Goal: Task Accomplishment & Management: Manage account settings

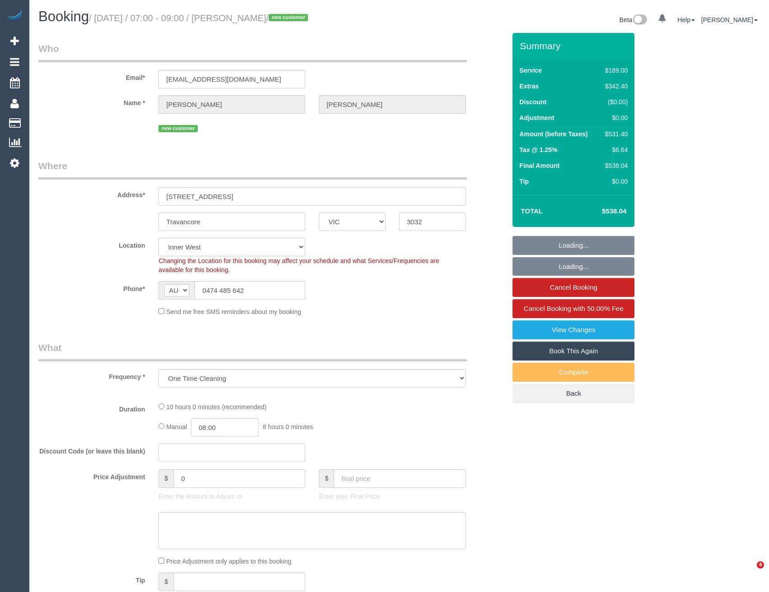
select select "VIC"
select select "number:29"
select select "number:14"
select select "number:18"
select select "number:25"
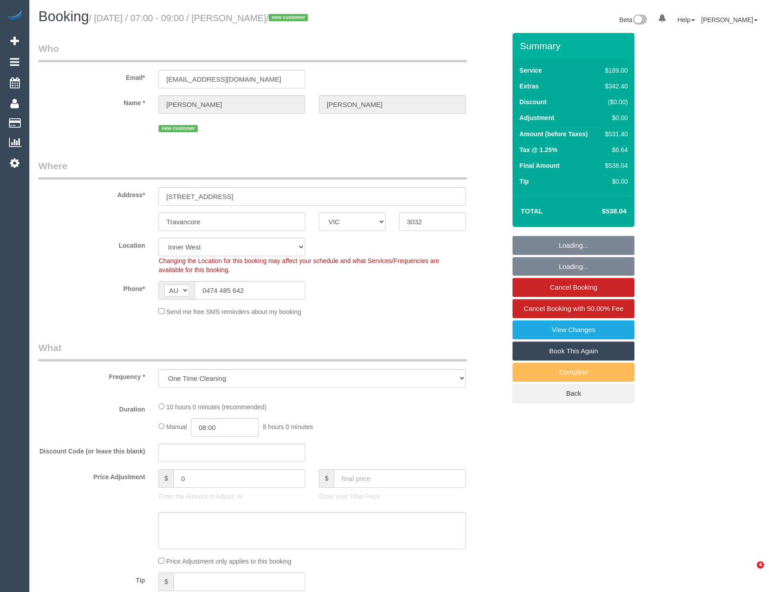
select select "number:26"
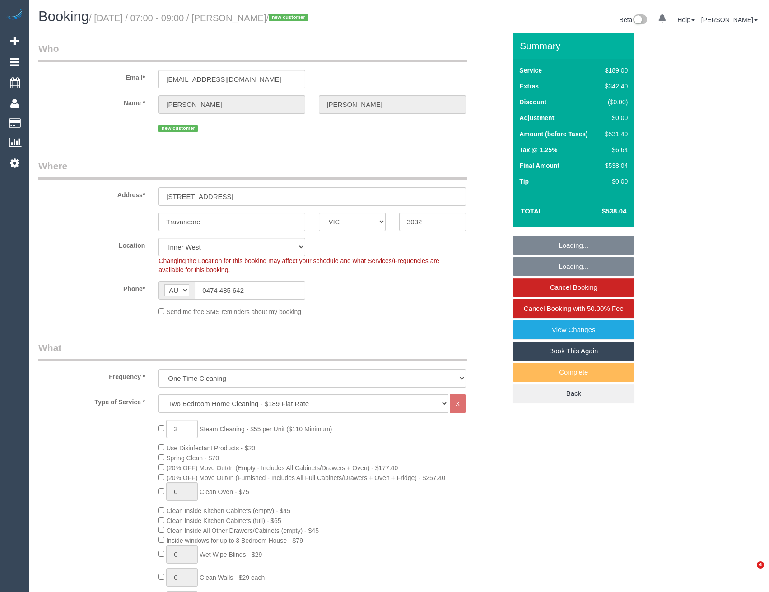
select select "object:1537"
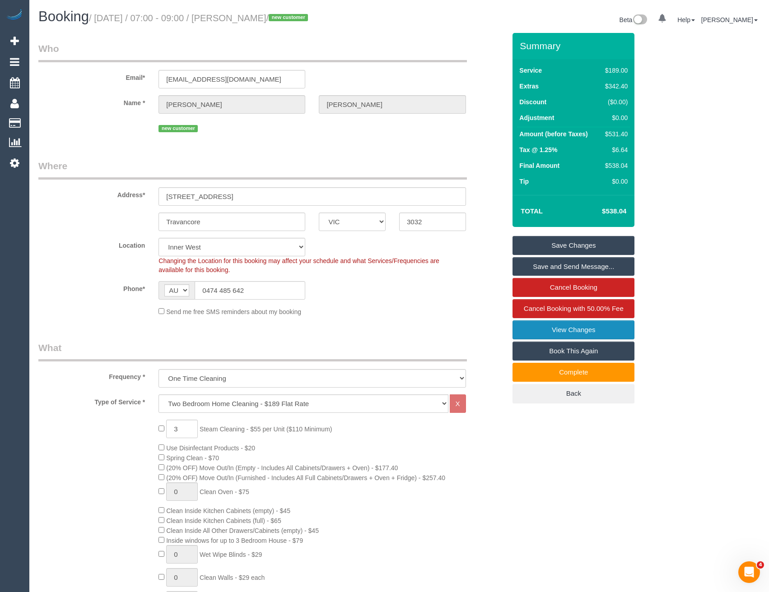
click at [535, 333] on link "View Changes" at bounding box center [574, 330] width 122 height 19
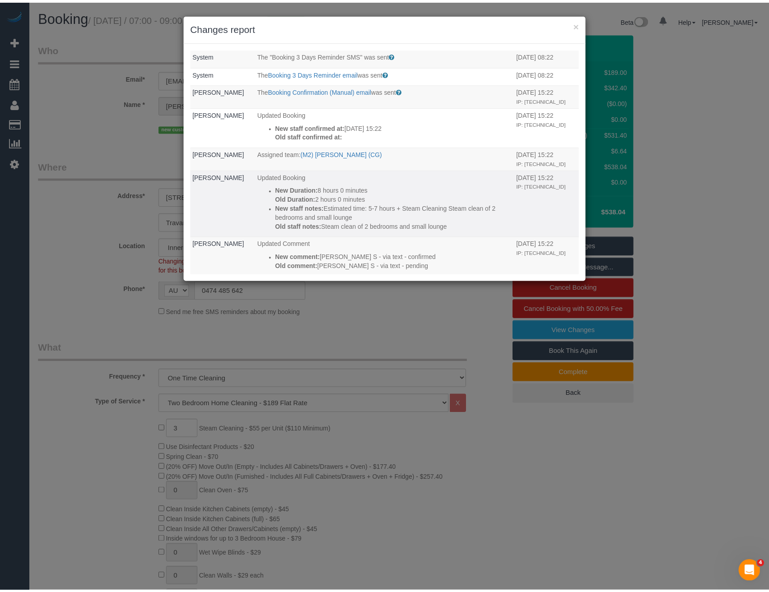
scroll to position [45, 0]
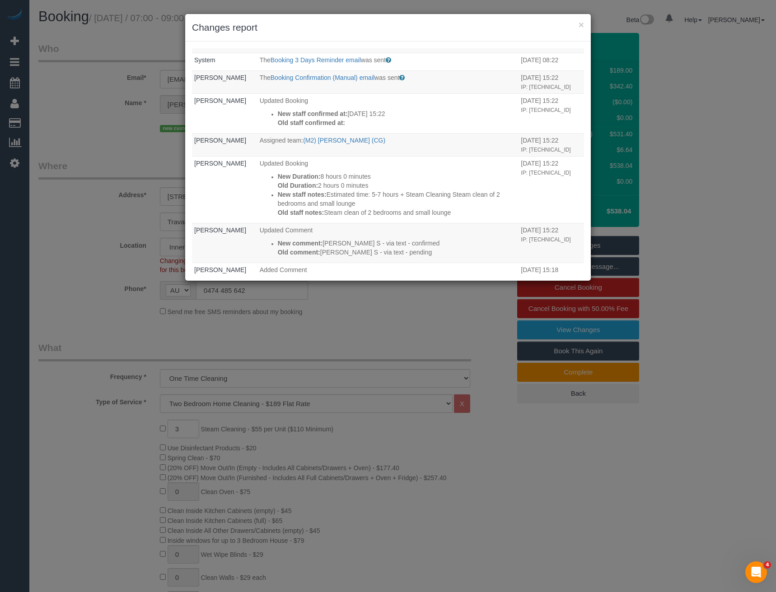
click at [340, 325] on div "× Changes report Who What When System The Booking 1 Day Reminder email was sent…" at bounding box center [388, 296] width 776 height 592
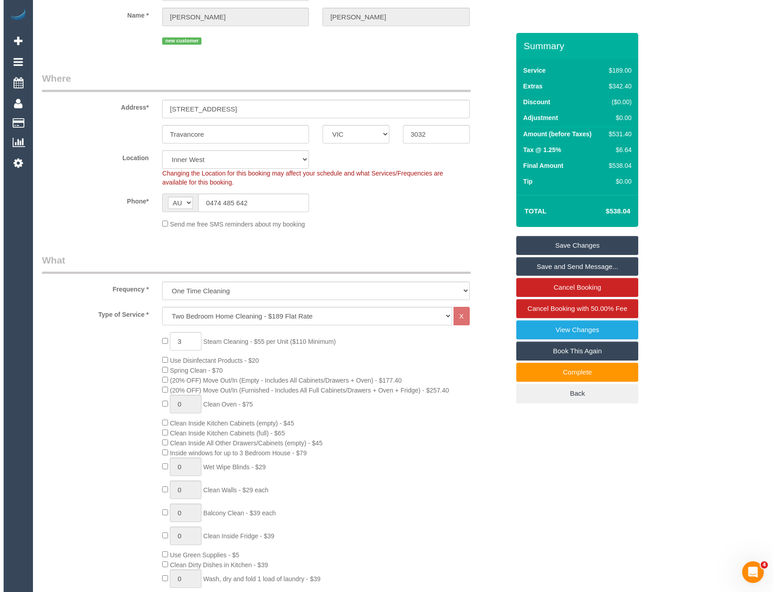
scroll to position [226, 0]
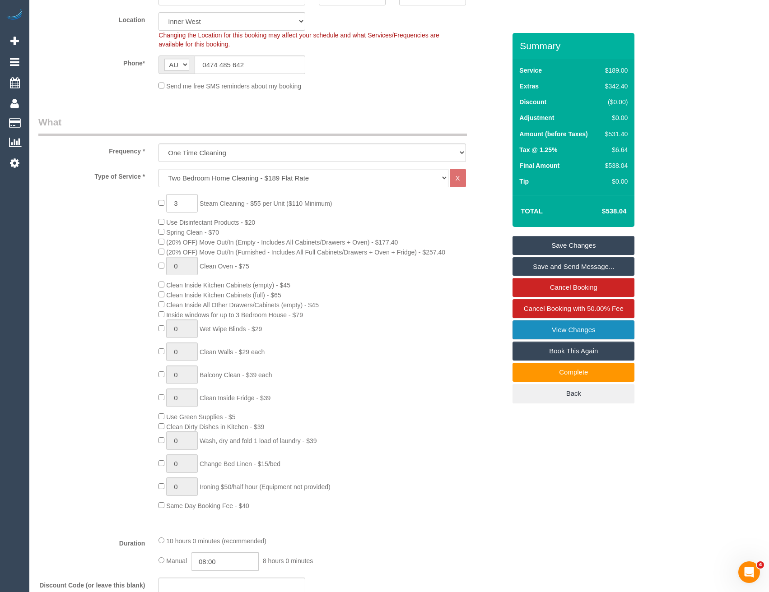
click at [560, 330] on link "View Changes" at bounding box center [574, 330] width 122 height 19
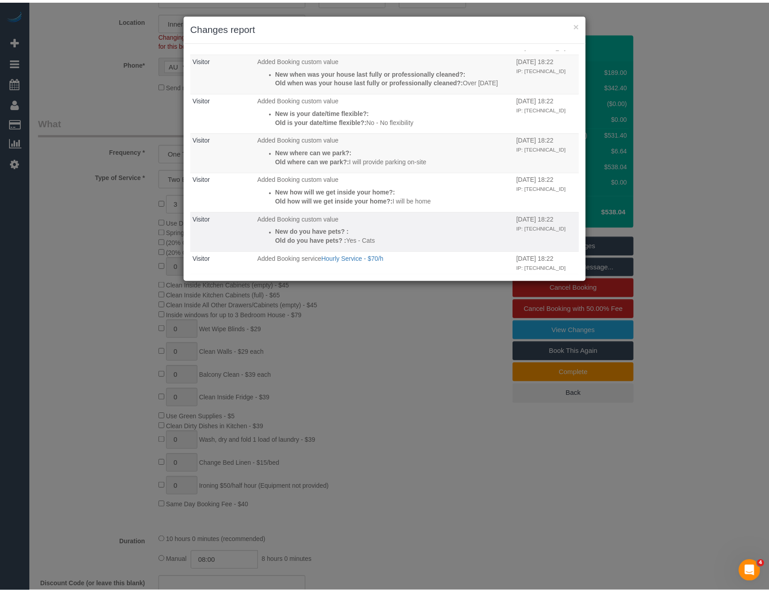
scroll to position [812, 0]
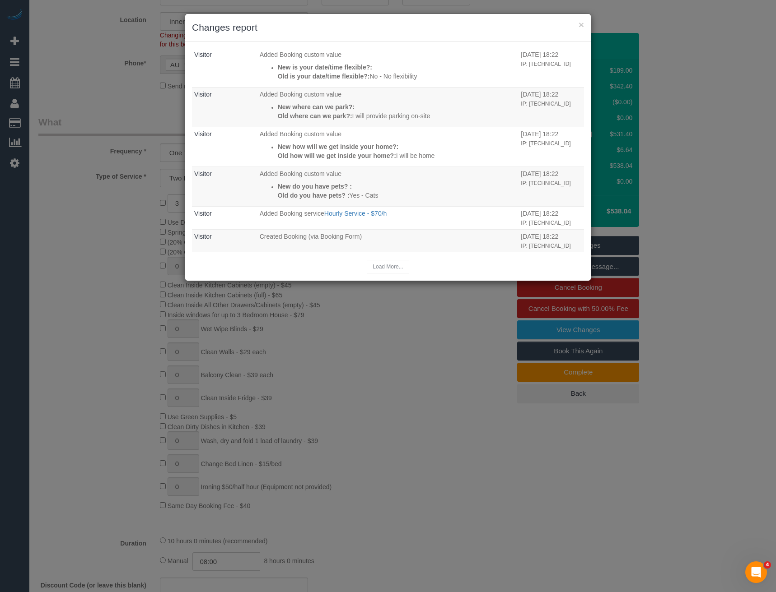
click at [386, 366] on div "× Changes report Who What When System The Booking 1 Day Reminder email was sent…" at bounding box center [388, 296] width 776 height 592
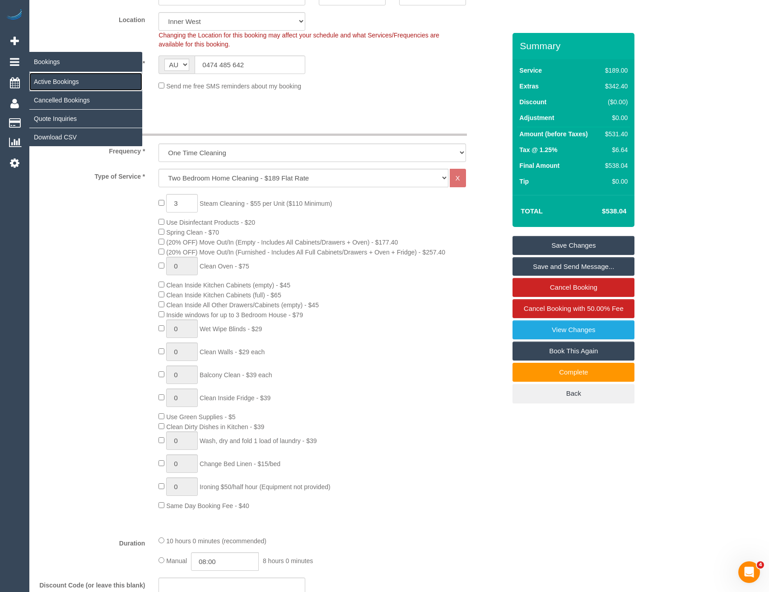
click at [56, 78] on link "Active Bookings" at bounding box center [85, 82] width 113 height 18
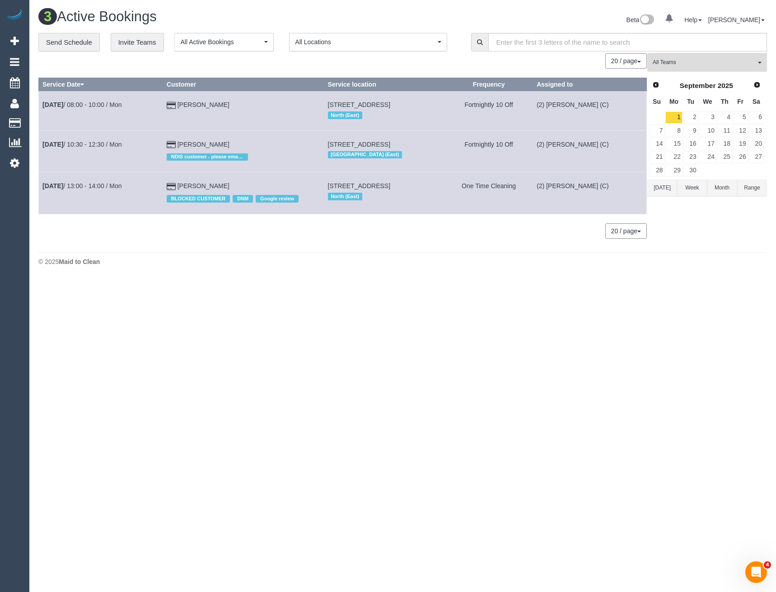
click at [665, 73] on div "All Teams Remove Team Filters We are loading your active teams. Prev Next Septe…" at bounding box center [707, 150] width 120 height 194
click at [675, 64] on span "All Teams" at bounding box center [703, 63] width 103 height 8
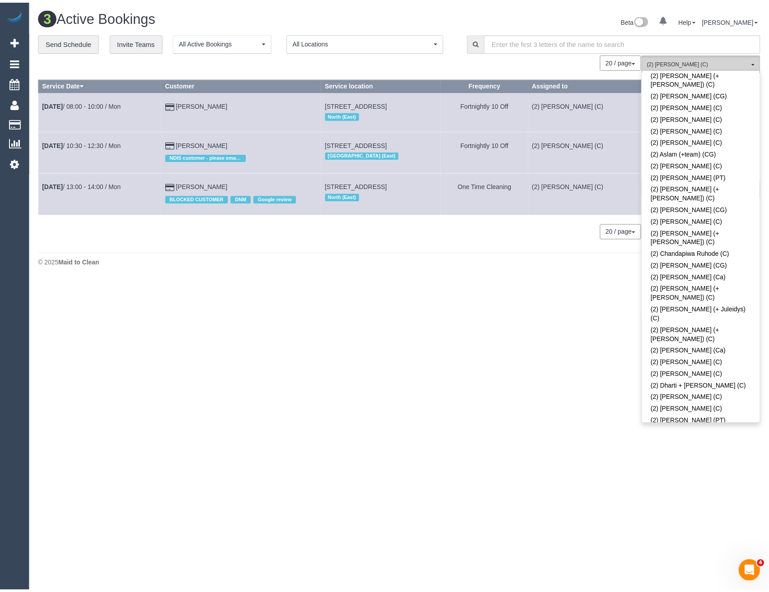
scroll to position [226, 0]
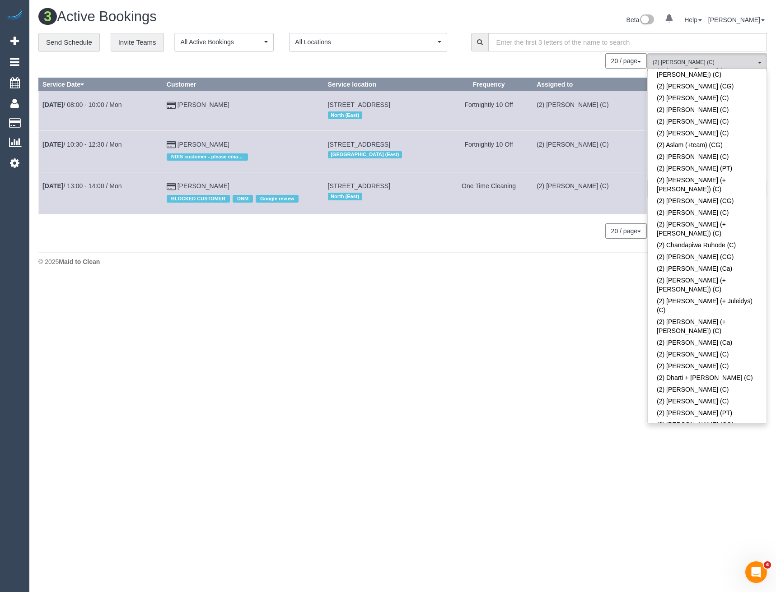
click at [703, 452] on link "(2) [PERSON_NAME] (C)" at bounding box center [707, 458] width 119 height 12
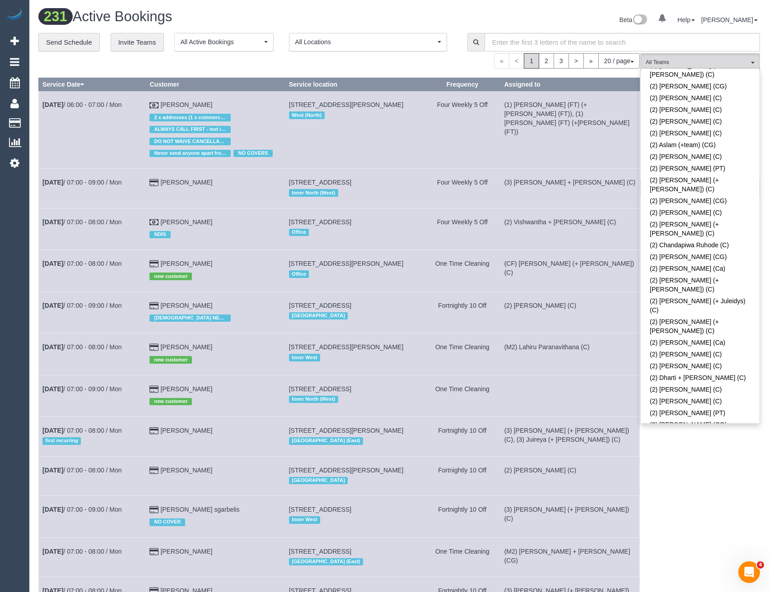
scroll to position [271, 0]
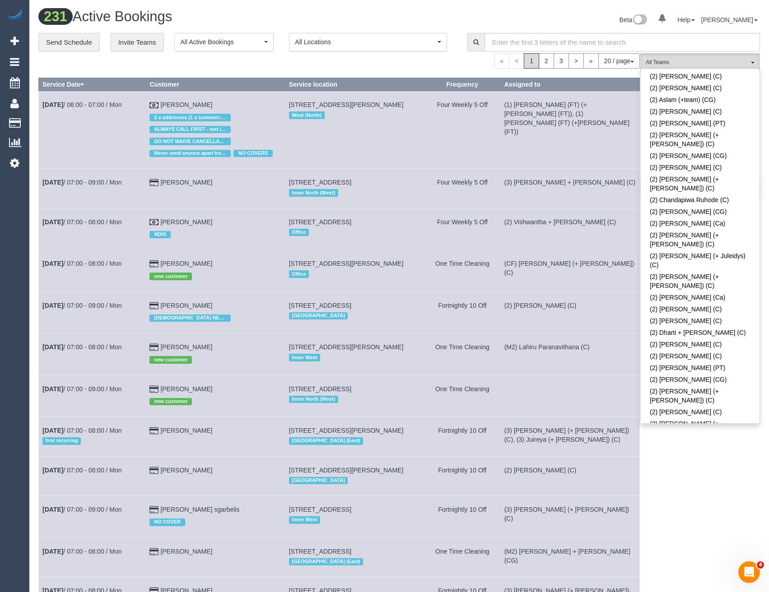
click at [702, 457] on div "All Teams Remove Team Filters (0) Account - Tech (0) Office (0) Raunak Test Acc…" at bounding box center [700, 541] width 120 height 976
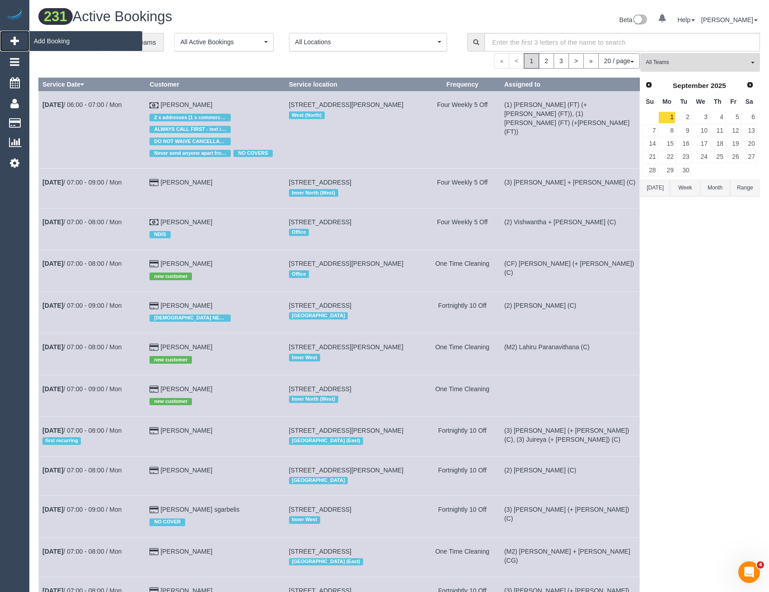
click at [48, 41] on span "Add Booking" at bounding box center [85, 41] width 113 height 21
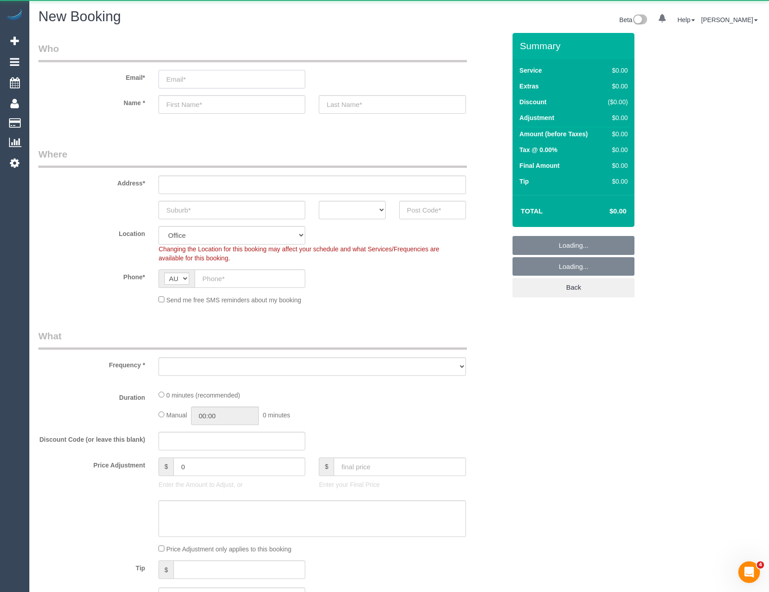
click at [217, 82] on input "email" at bounding box center [231, 79] width 147 height 19
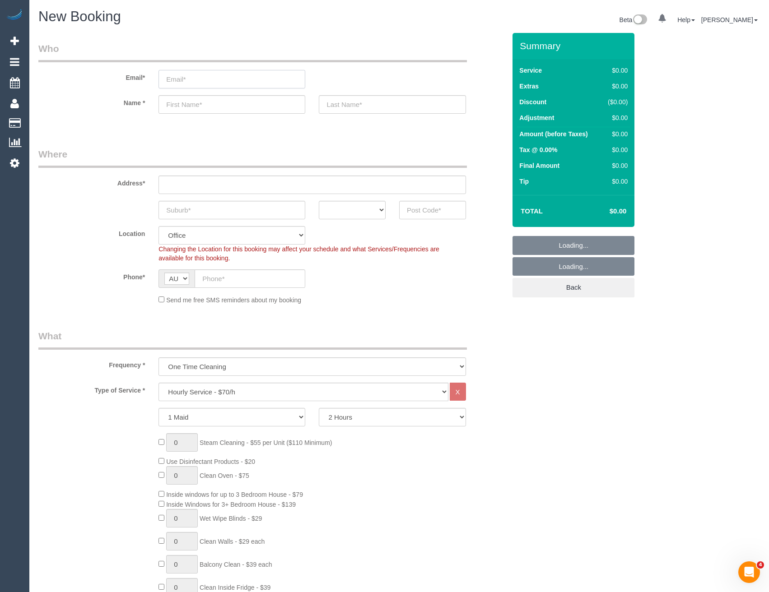
select select "object:4943"
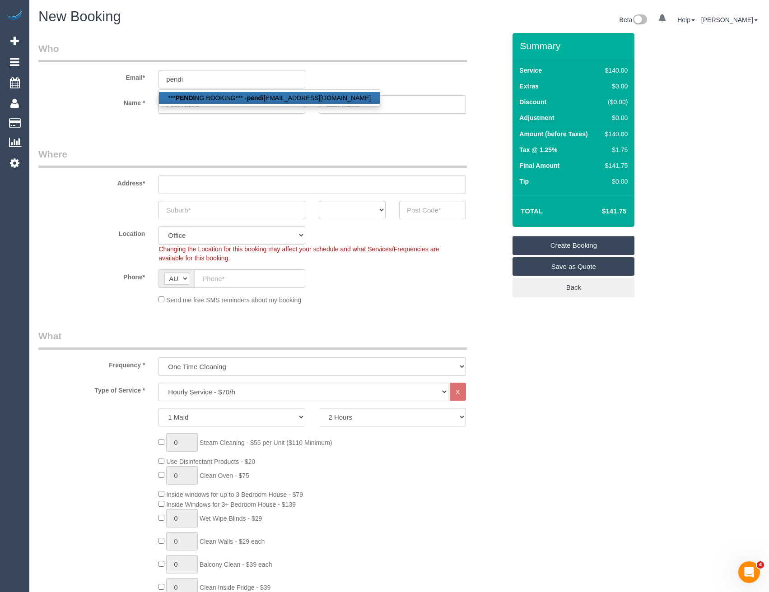
drag, startPoint x: 225, startPoint y: 99, endPoint x: 169, endPoint y: 312, distance: 220.0
click at [225, 99] on link "*** PENDI NG BOOKING*** - pendi ng@fakeemail.com.au" at bounding box center [269, 98] width 221 height 12
type input "pending@fakeemail.com.au"
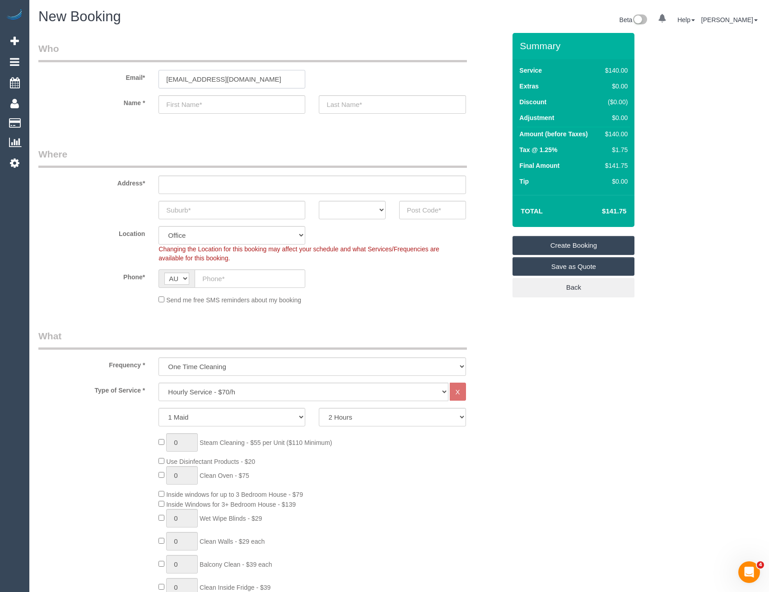
type input "***PENDING"
type input "BOOKING***"
type input "[PHONE_NUMBER]"
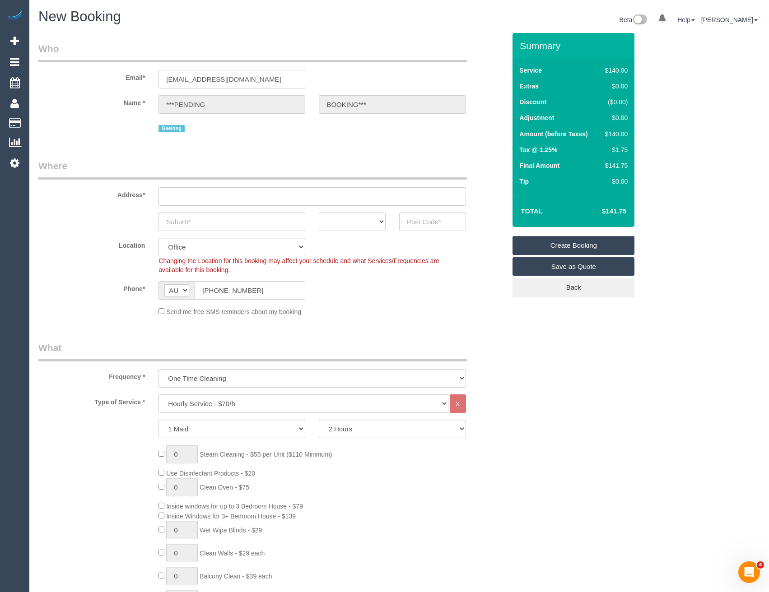
type input "Pending Booking"
select select "VIC"
type input "3000"
select select "54"
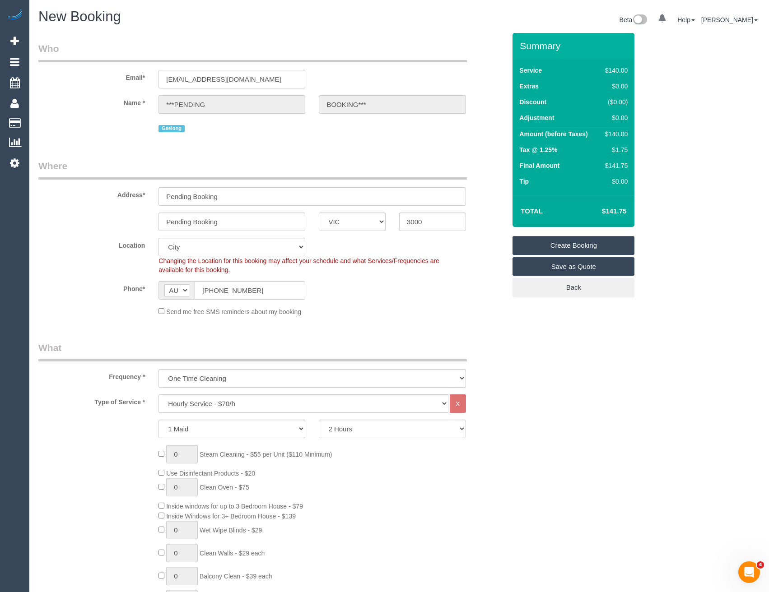
select select "object:4970"
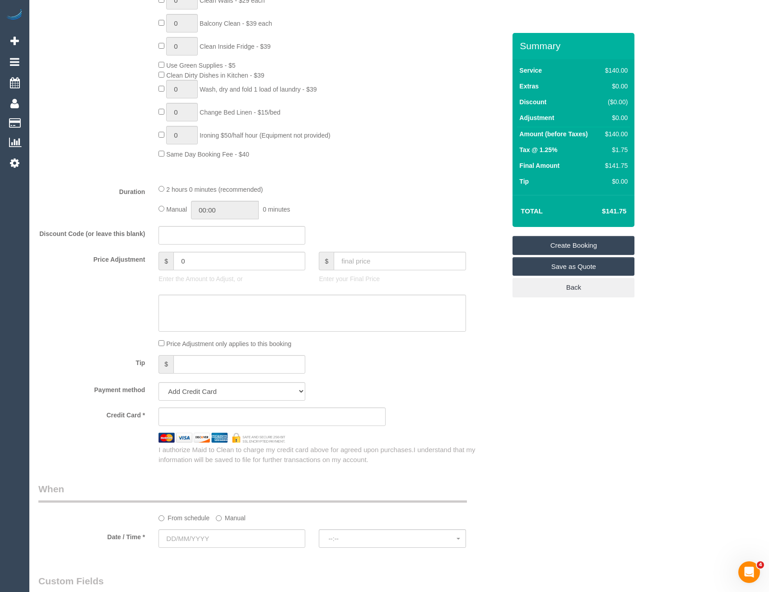
scroll to position [587, 0]
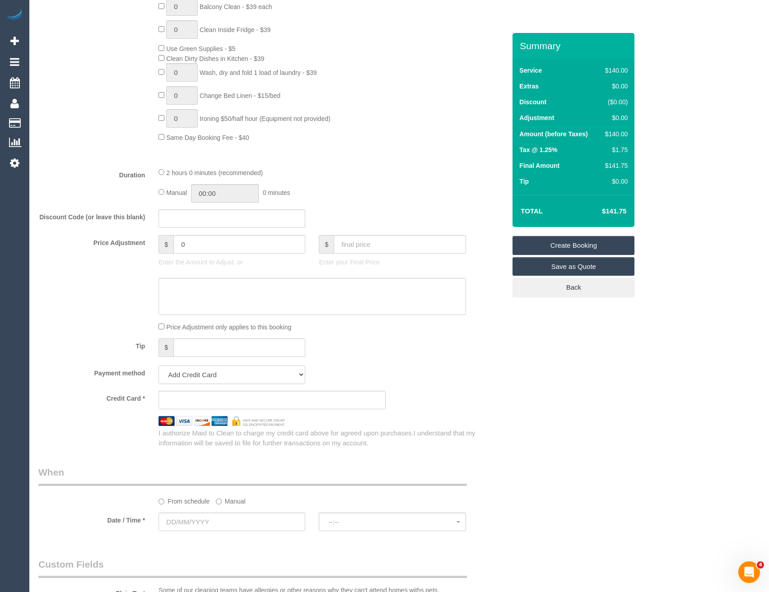
click at [214, 380] on select "Add Credit Card Cash Check Paypal" at bounding box center [231, 375] width 147 height 19
select select "string:check"
click at [158, 366] on select "Add Credit Card Cash Check Paypal" at bounding box center [231, 375] width 147 height 19
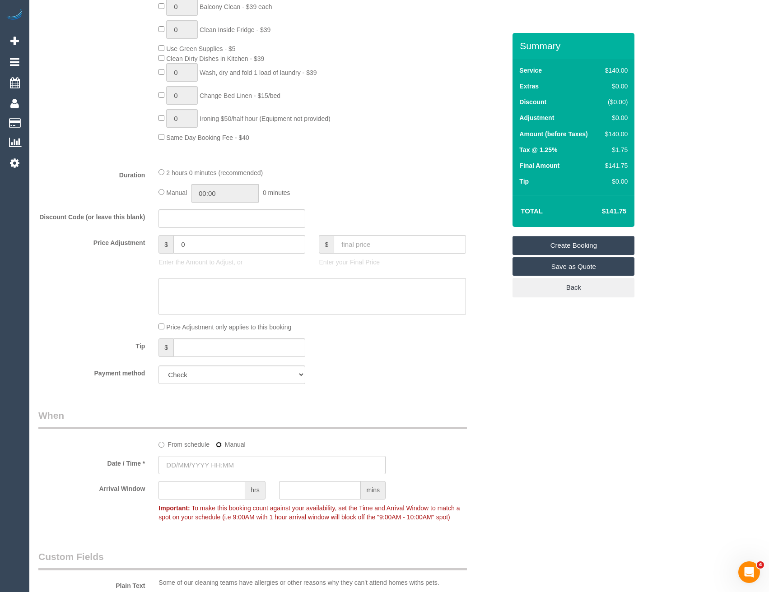
type input "29/08/2025 08:00"
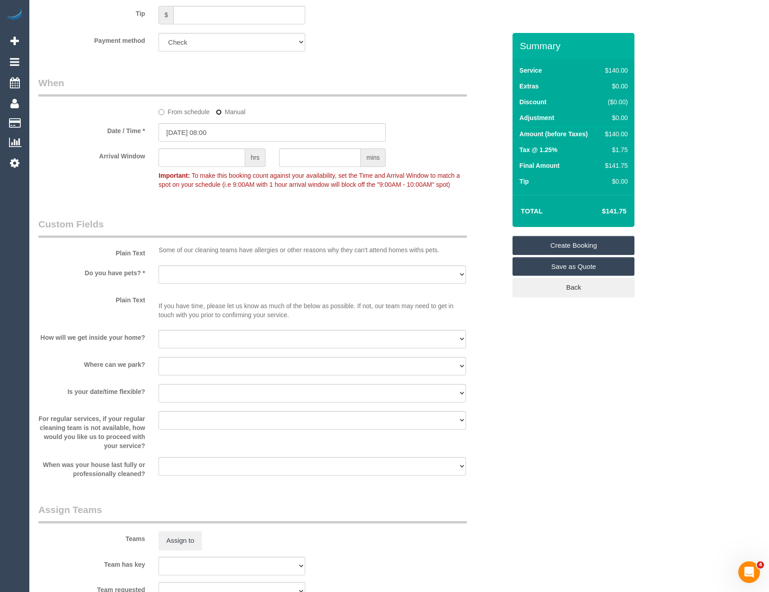
scroll to position [1039, 0]
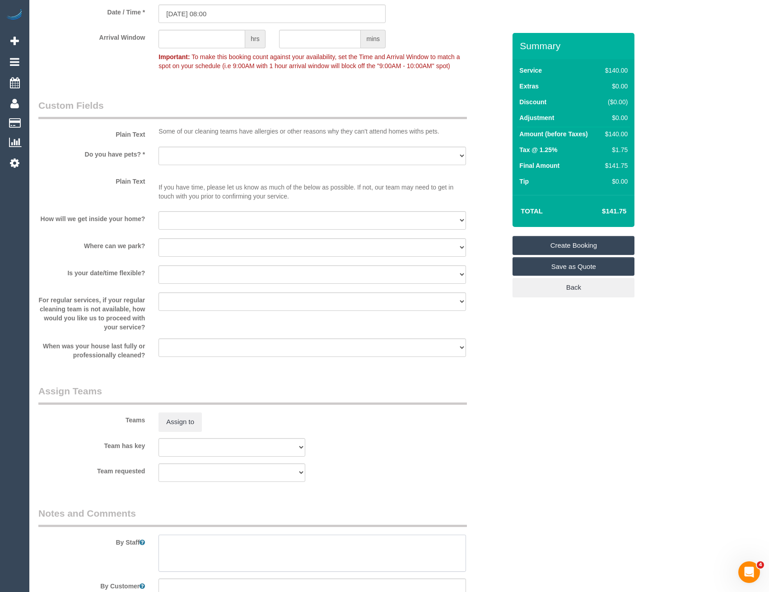
drag, startPoint x: 191, startPoint y: 461, endPoint x: 199, endPoint y: 461, distance: 7.7
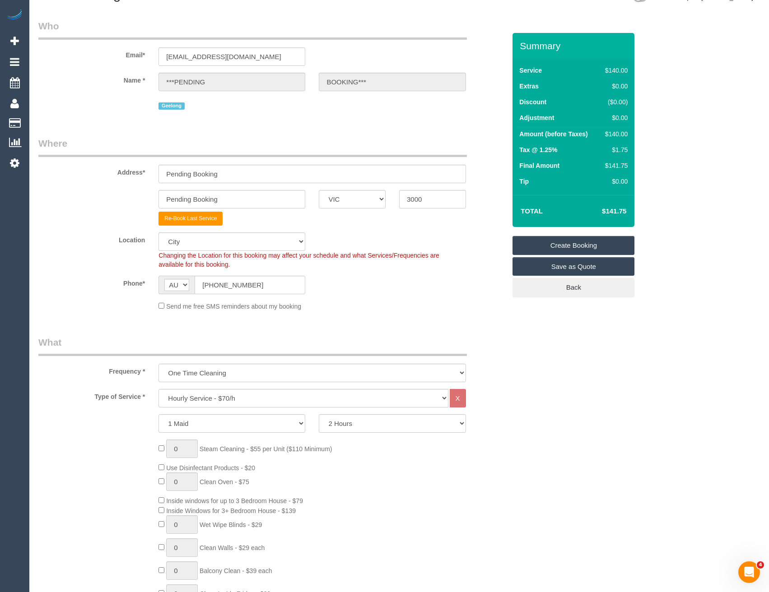
scroll to position [0, 0]
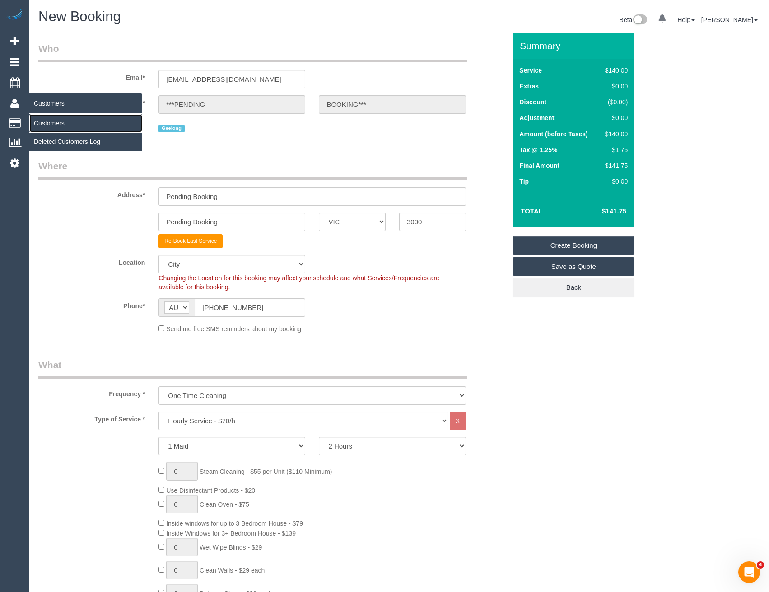
click at [50, 121] on link "Customers" at bounding box center [85, 123] width 113 height 18
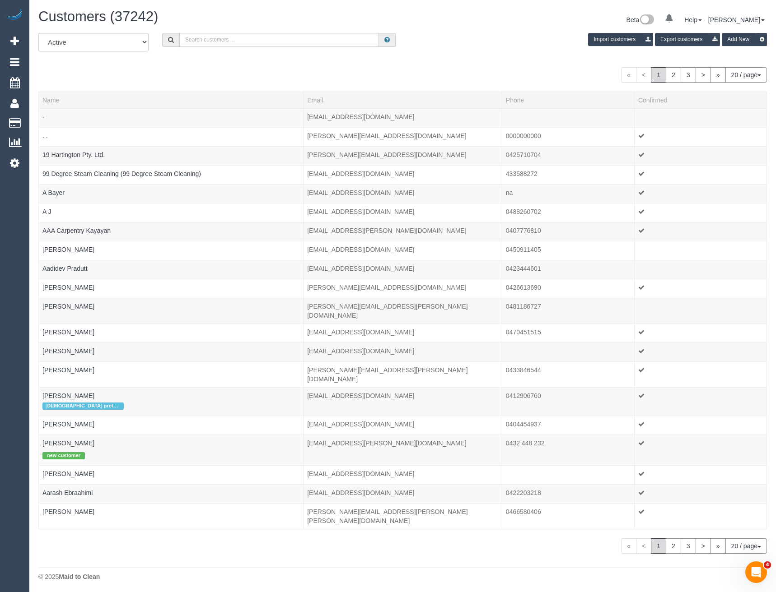
click at [270, 37] on input "text" at bounding box center [279, 40] width 200 height 14
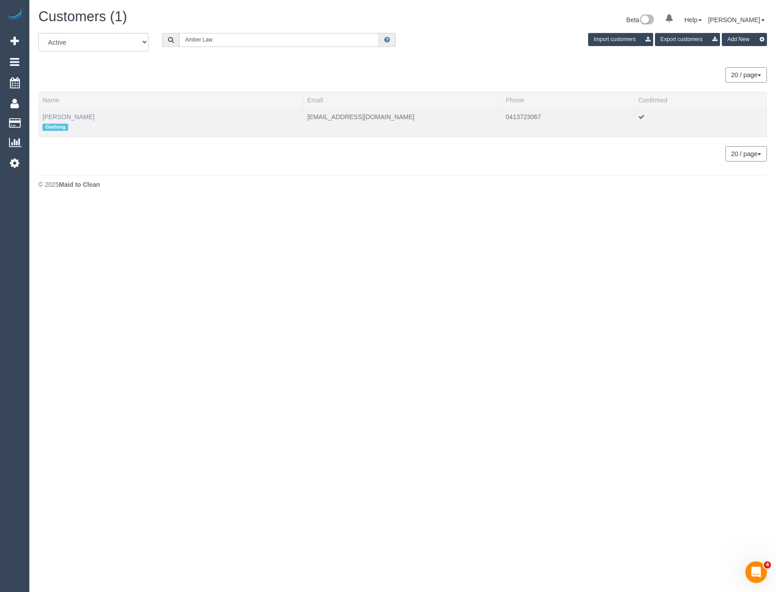
type input "Amber Law"
click at [78, 118] on link "Amber Lawrence" at bounding box center [68, 116] width 52 height 7
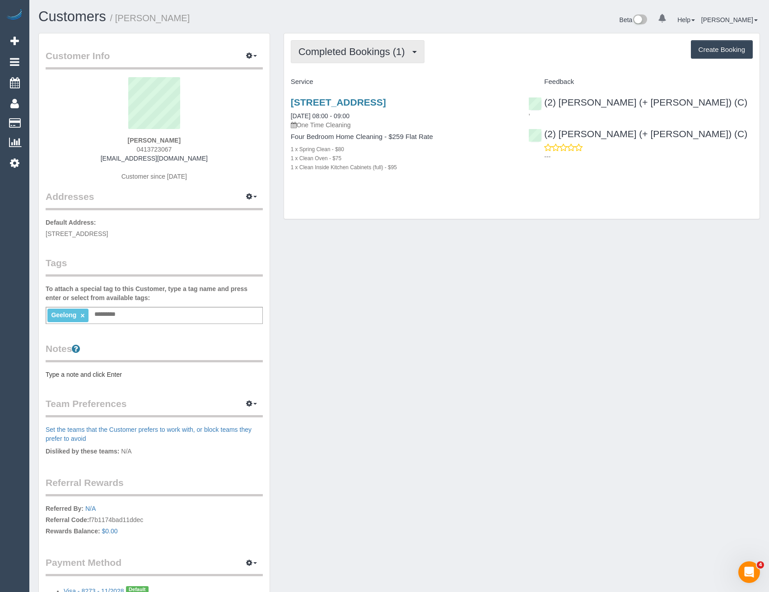
click at [357, 49] on span "Completed Bookings (1)" at bounding box center [353, 51] width 111 height 11
click at [409, 187] on div "6 Shevry Cross Way, Lovely Banks, VIC 3213 28/08/2025 08:00 - 09:00 One Time Cl…" at bounding box center [403, 139] width 238 height 100
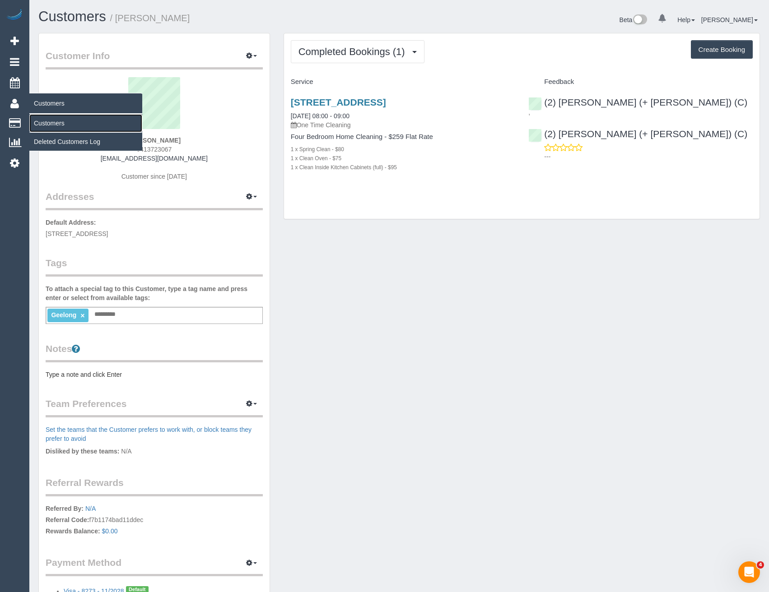
click at [53, 129] on link "Customers" at bounding box center [85, 123] width 113 height 18
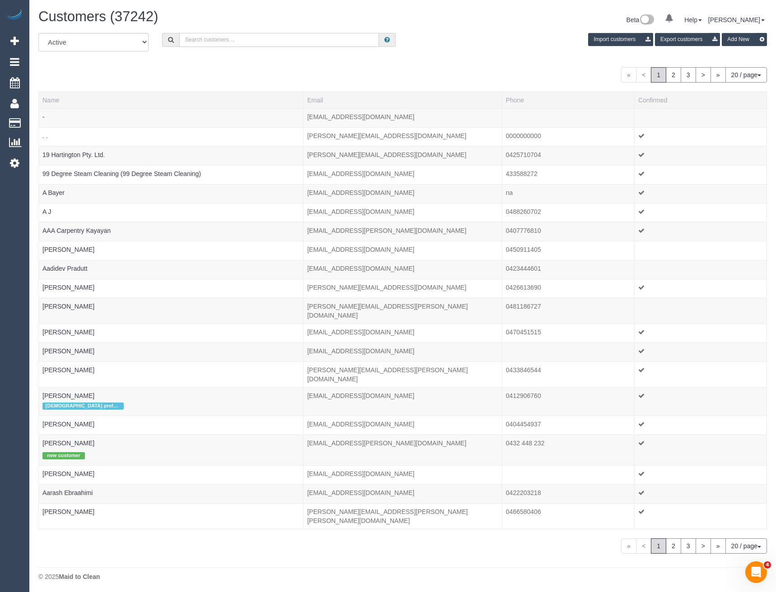
click at [214, 43] on input "text" at bounding box center [279, 40] width 200 height 14
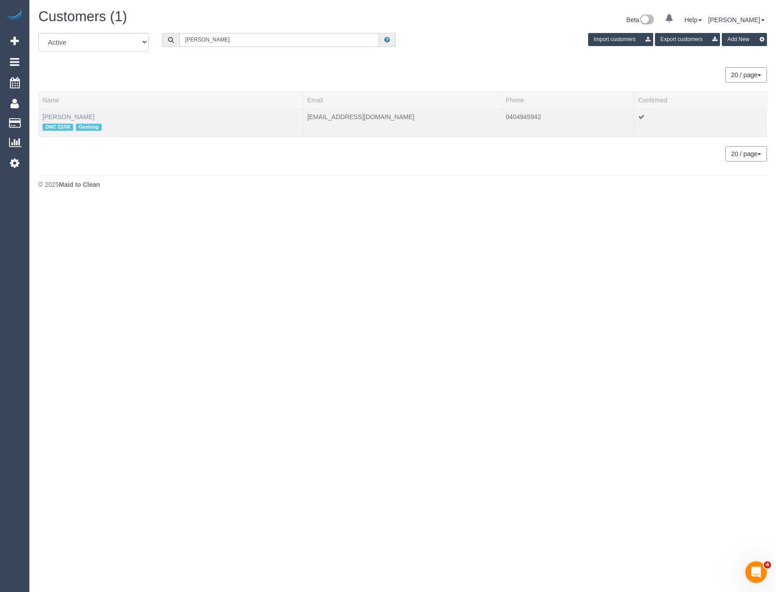
type input "Natalie Johnst"
click at [83, 114] on link "Natalie Johnstone" at bounding box center [68, 116] width 52 height 7
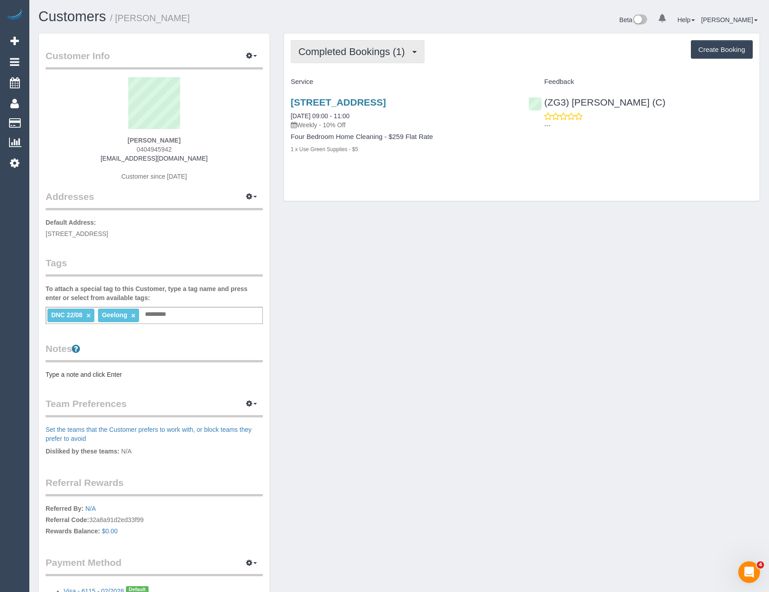
click at [362, 61] on button "Completed Bookings (1)" at bounding box center [358, 51] width 134 height 23
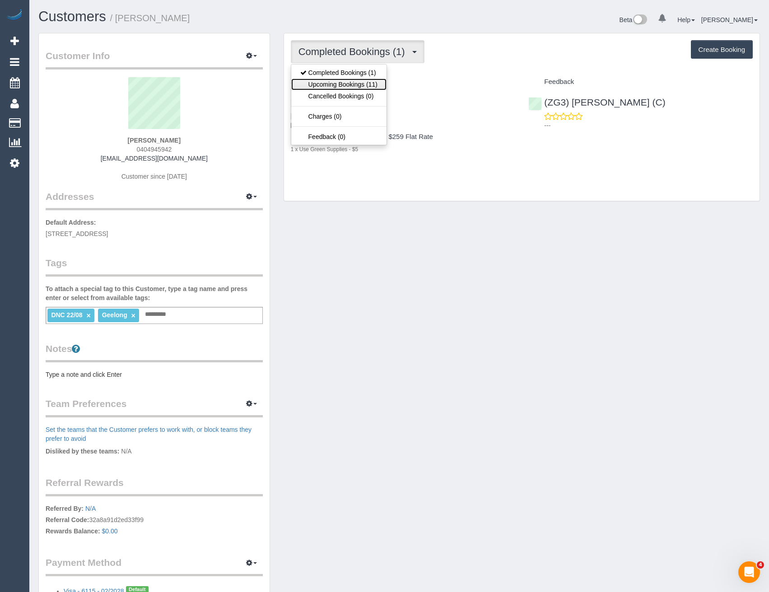
click at [345, 83] on link "Upcoming Bookings (11)" at bounding box center [338, 85] width 95 height 12
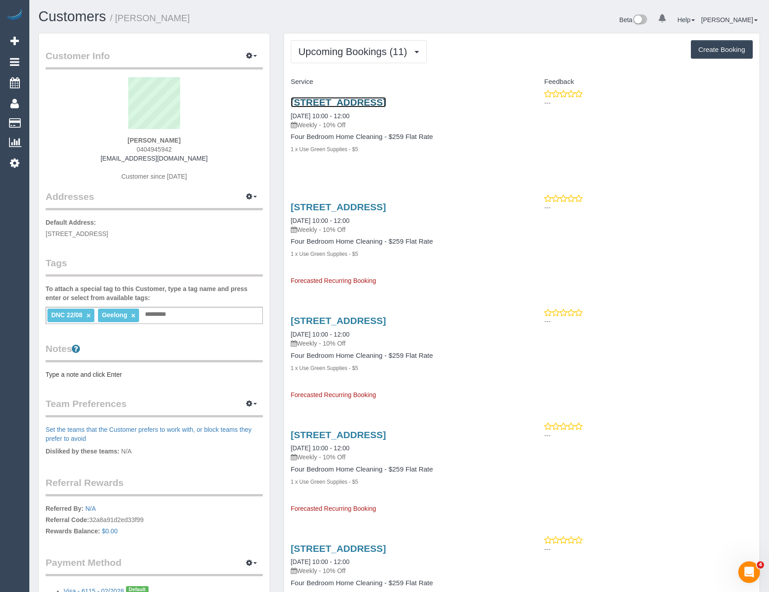
click at [382, 104] on link "8 Cumulus Avenue, Highton, VIC 3216" at bounding box center [338, 102] width 95 height 10
click at [364, 55] on span "Upcoming Bookings (11)" at bounding box center [354, 51] width 113 height 11
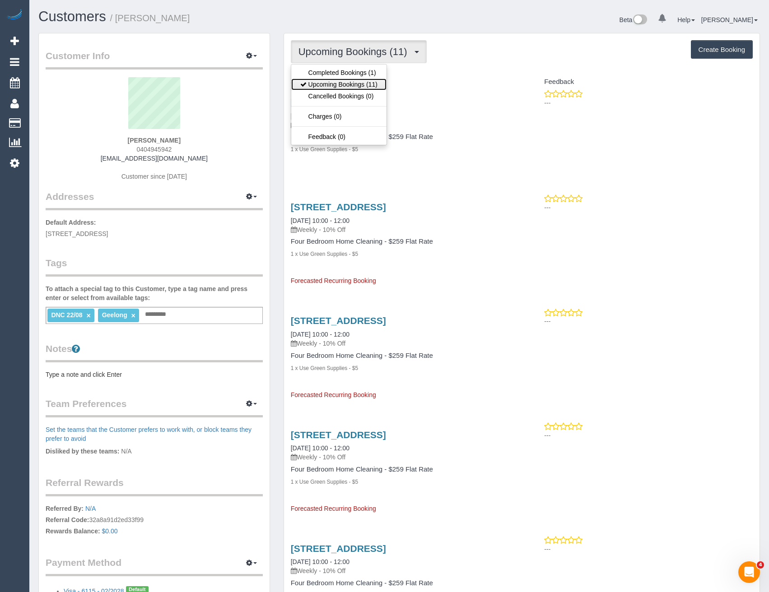
click at [370, 80] on link "Upcoming Bookings (11)" at bounding box center [338, 85] width 95 height 12
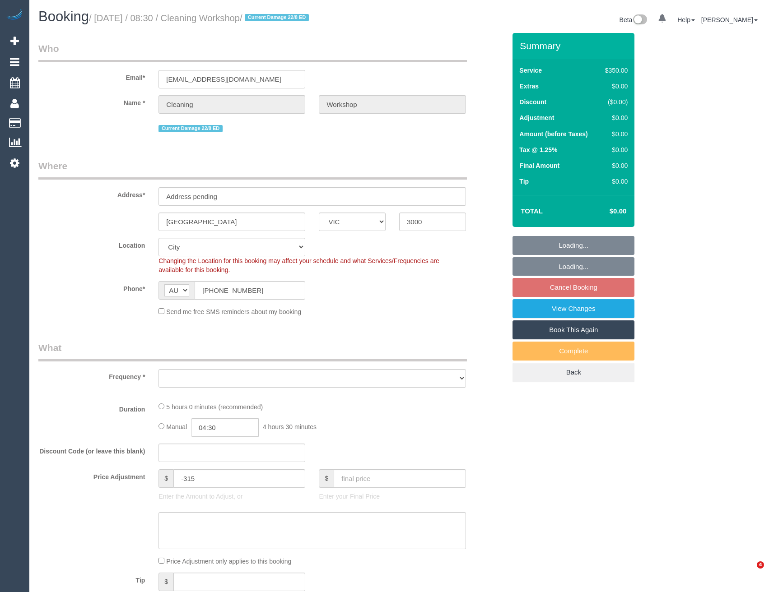
select select "VIC"
select select "object:688"
select select "300"
select select "number:28"
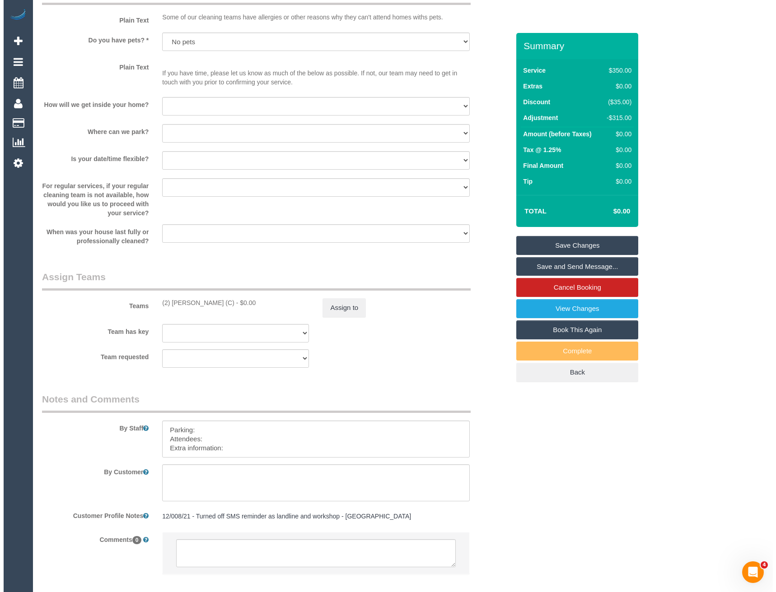
scroll to position [1184, 0]
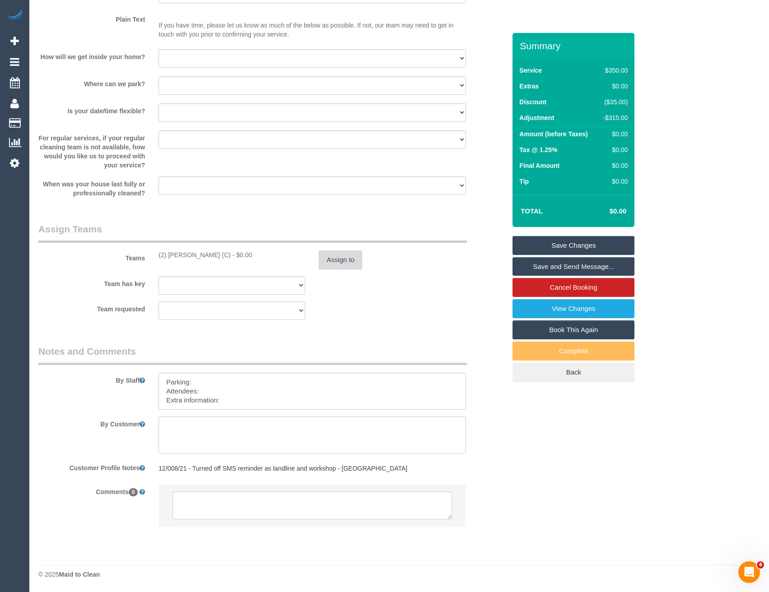
click at [353, 252] on button "Assign to" at bounding box center [340, 260] width 43 height 19
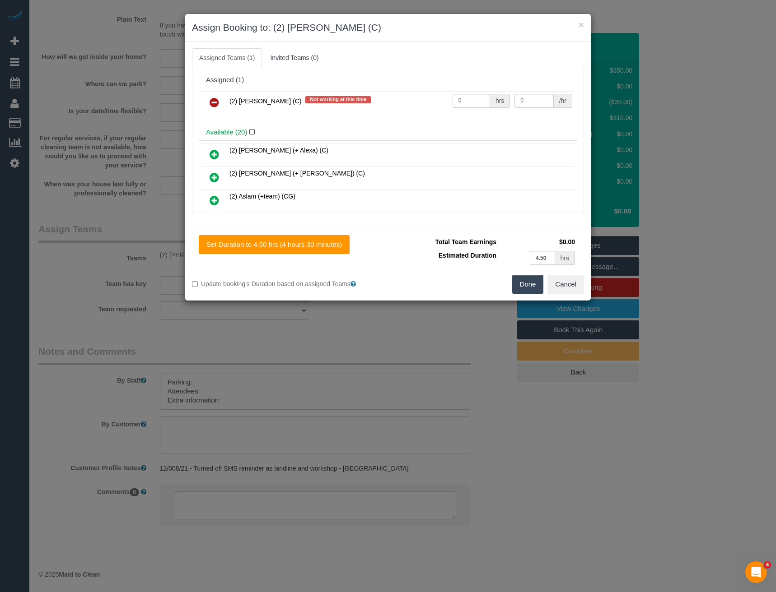
click at [212, 98] on icon at bounding box center [214, 102] width 9 height 11
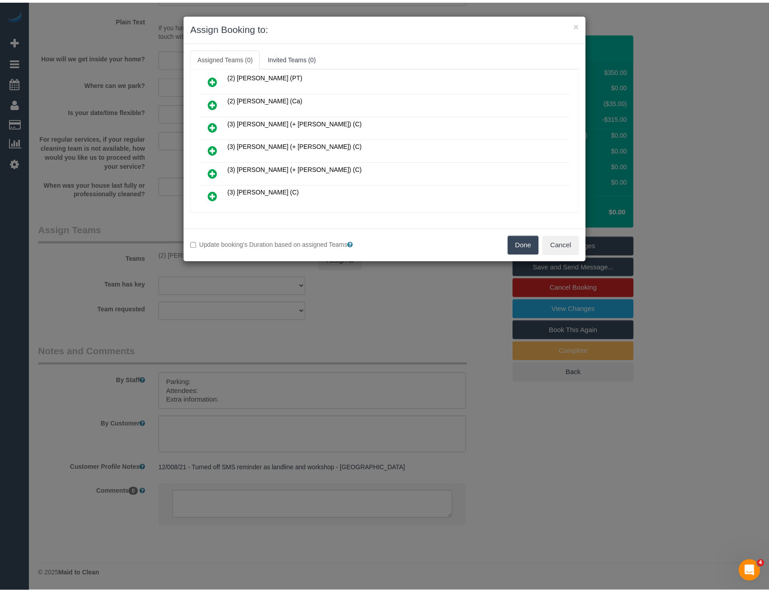
scroll to position [415, 0]
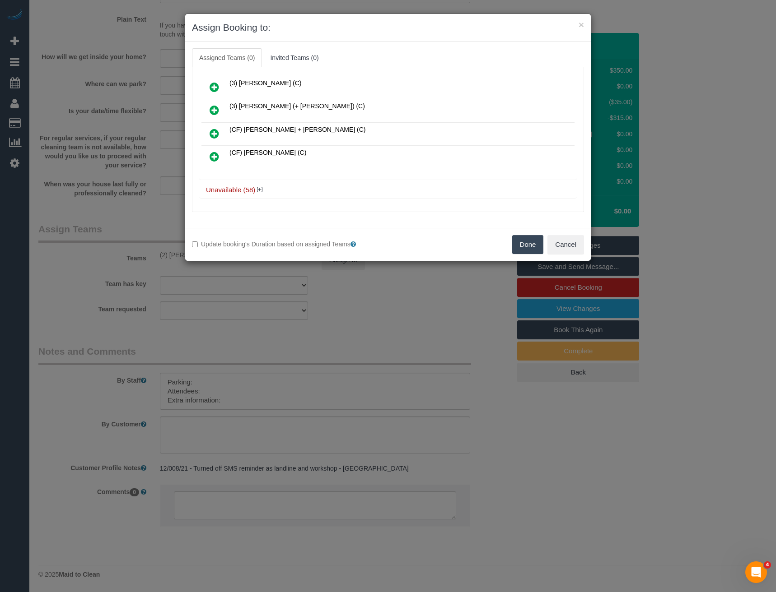
click at [262, 186] on div "Unavailable (58)" at bounding box center [387, 190] width 377 height 17
click at [259, 189] on icon at bounding box center [259, 189] width 5 height 7
click at [382, 298] on div "× Assign Booking to: Assigned Teams (0) Invited Teams (0) Assigned (0) No Assig…" at bounding box center [388, 296] width 776 height 592
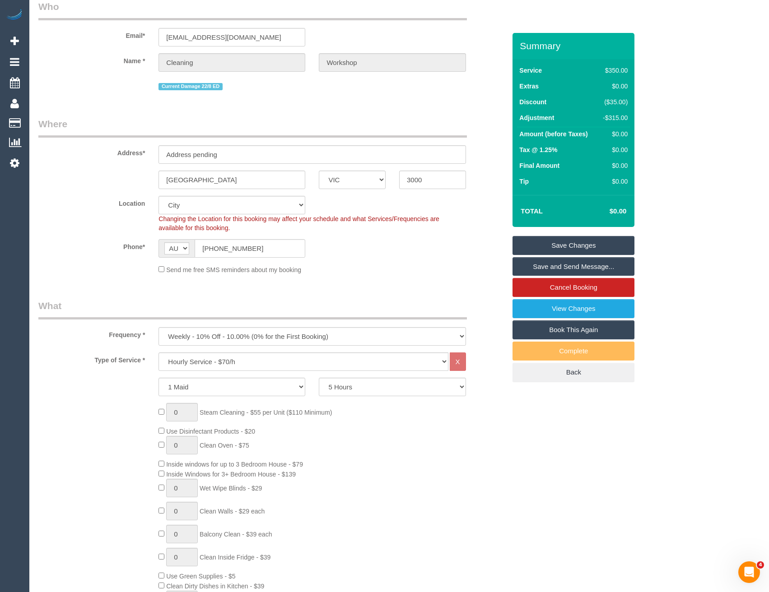
scroll to position [55, 0]
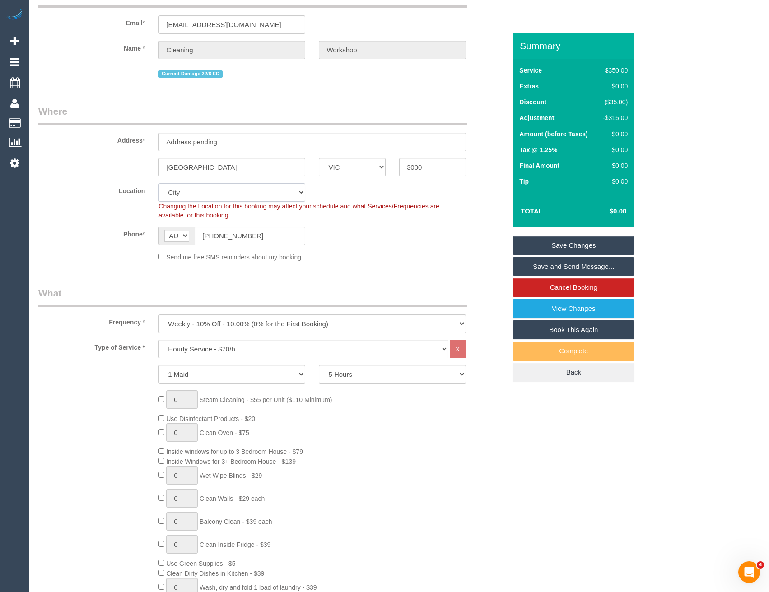
click at [195, 191] on select "Office [GEOGRAPHIC_DATA] (North) East (South) [GEOGRAPHIC_DATA] (East) [GEOGRAP…" at bounding box center [231, 192] width 147 height 19
click at [191, 205] on span "Changing the Location for this booking may affect your schedule and what Servic…" at bounding box center [298, 211] width 281 height 16
click at [190, 196] on select "Office [GEOGRAPHIC_DATA] (North) East (South) [GEOGRAPHIC_DATA] (East) [GEOGRAP…" at bounding box center [231, 192] width 147 height 19
select select "50"
click at [158, 183] on select "Office [GEOGRAPHIC_DATA] (North) East (South) [GEOGRAPHIC_DATA] (East) [GEOGRAP…" at bounding box center [231, 192] width 147 height 19
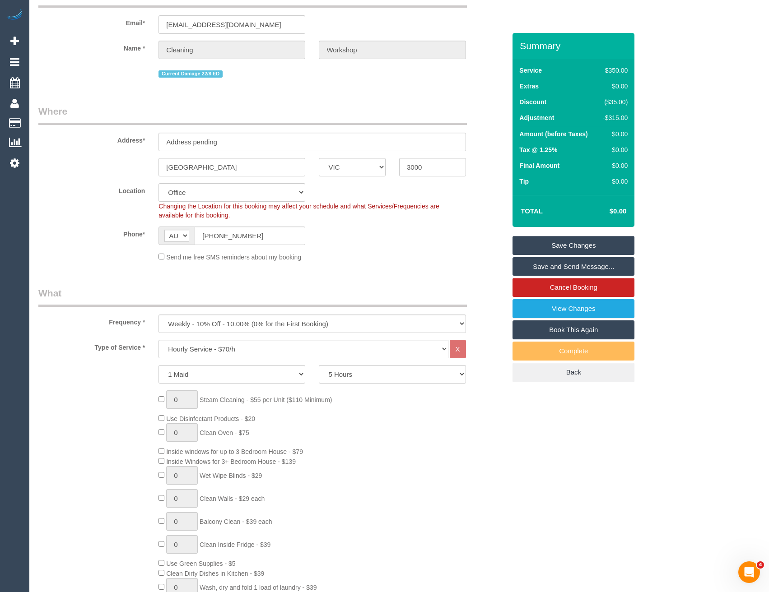
click at [314, 244] on div "Phone* AF AL DZ AD AO AI AQ AG AR AM AW AU AT AZ BS BH BD BB BY BE BZ BJ BM BT …" at bounding box center [272, 236] width 481 height 19
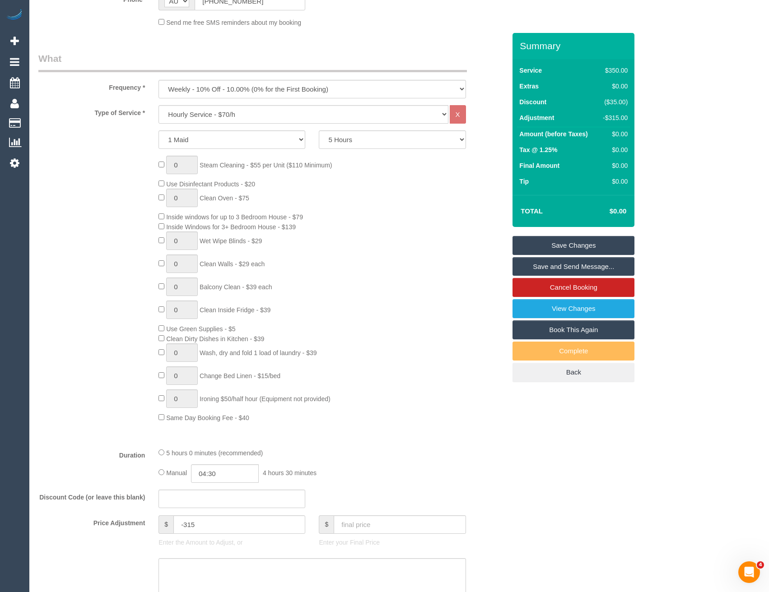
select select "object:3061"
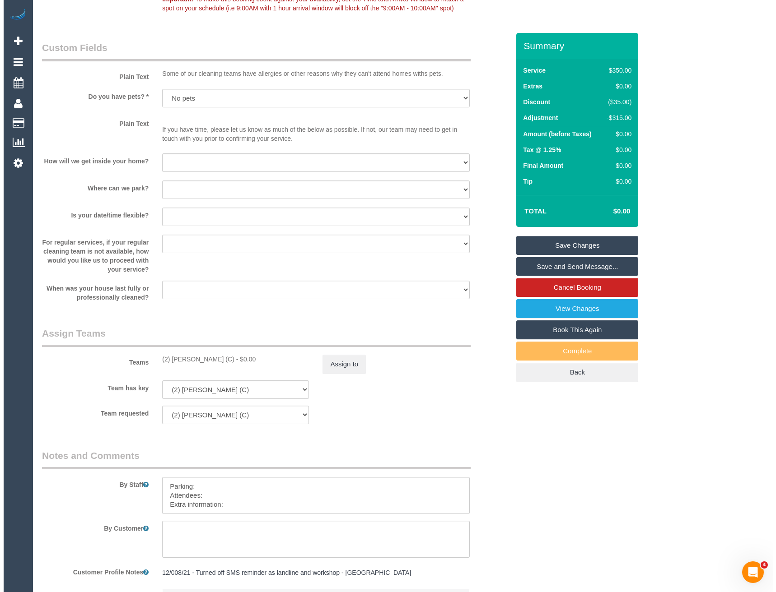
scroll to position [1093, 0]
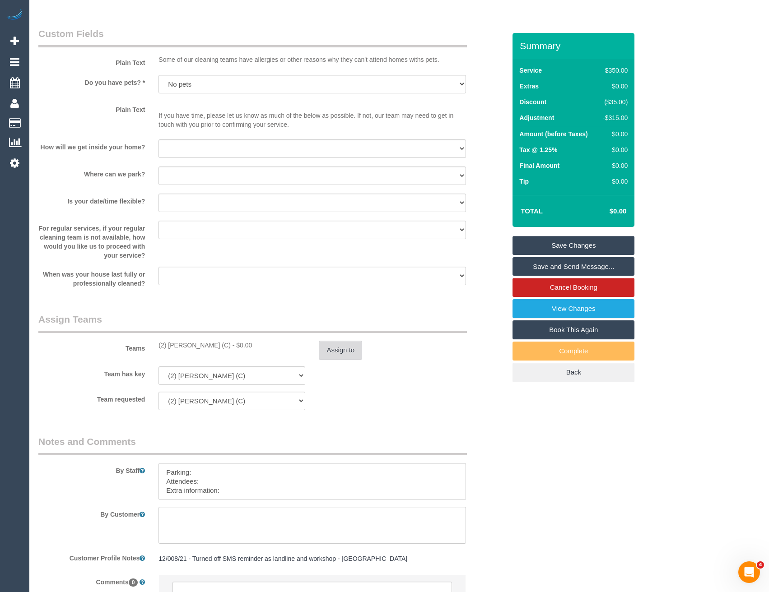
click at [329, 356] on button "Assign to" at bounding box center [340, 350] width 43 height 19
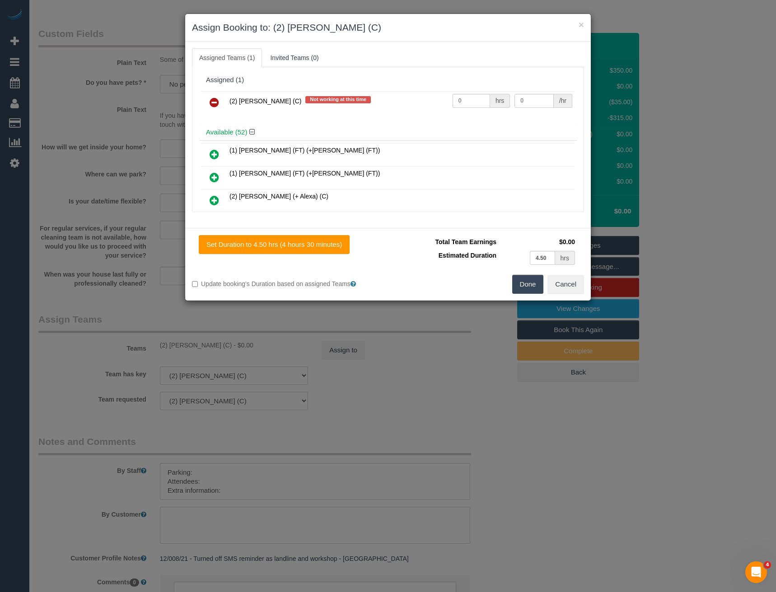
click at [213, 102] on icon at bounding box center [214, 102] width 9 height 11
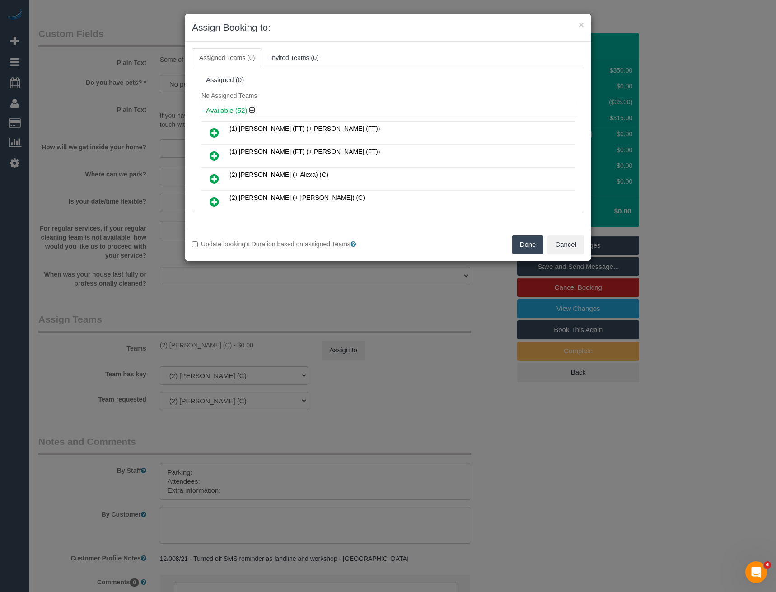
scroll to position [1949, 0]
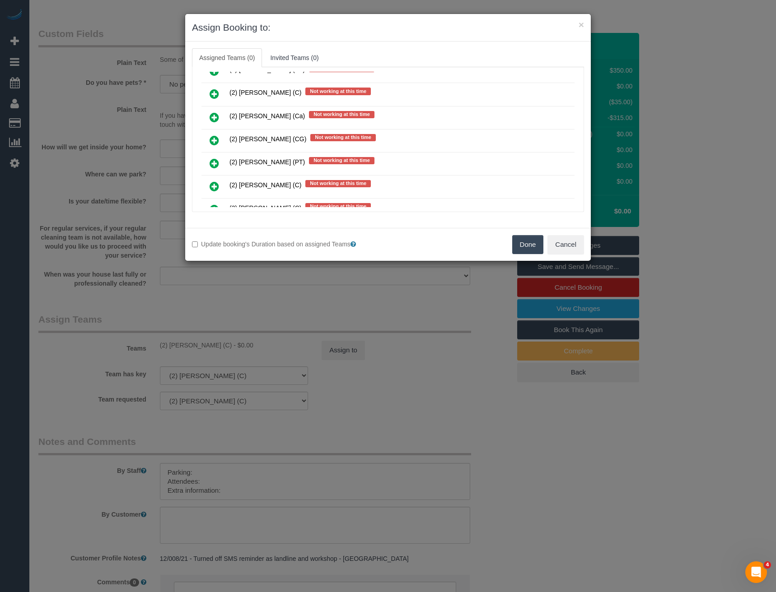
click at [216, 138] on icon at bounding box center [214, 140] width 9 height 11
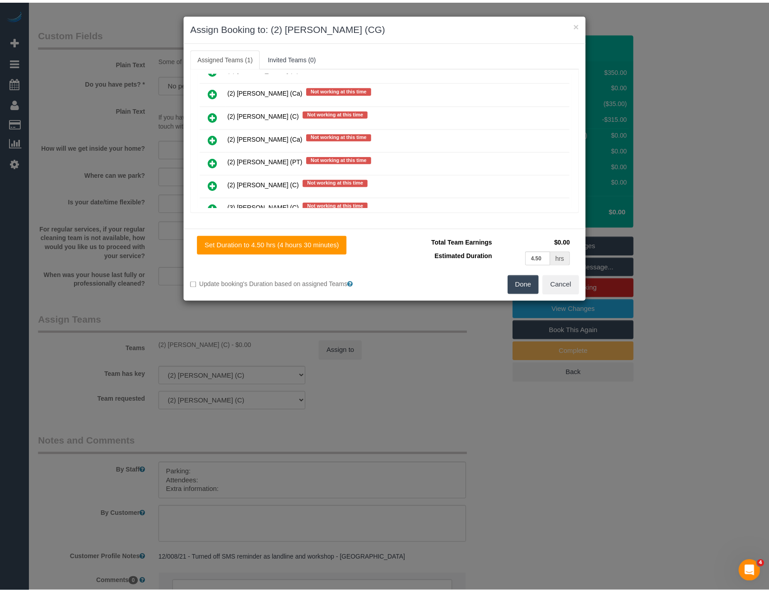
scroll to position [1971, 0]
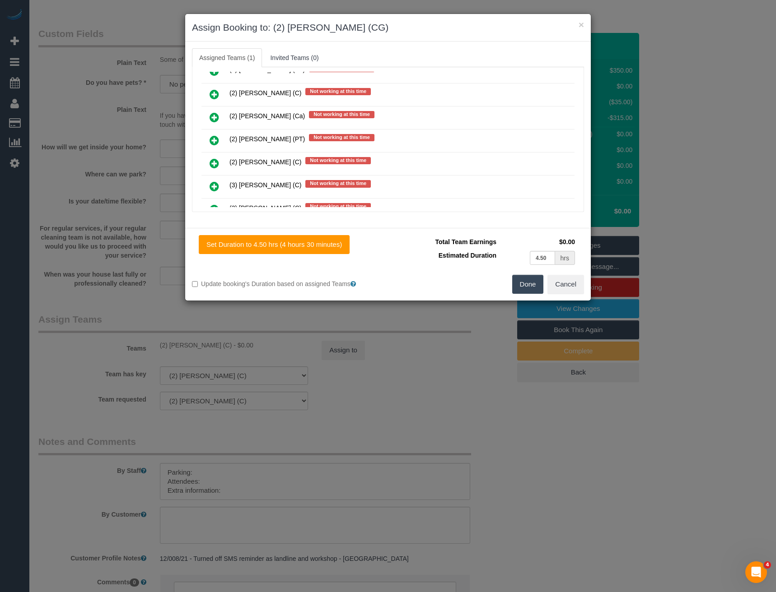
click at [522, 282] on button "Done" at bounding box center [528, 284] width 32 height 19
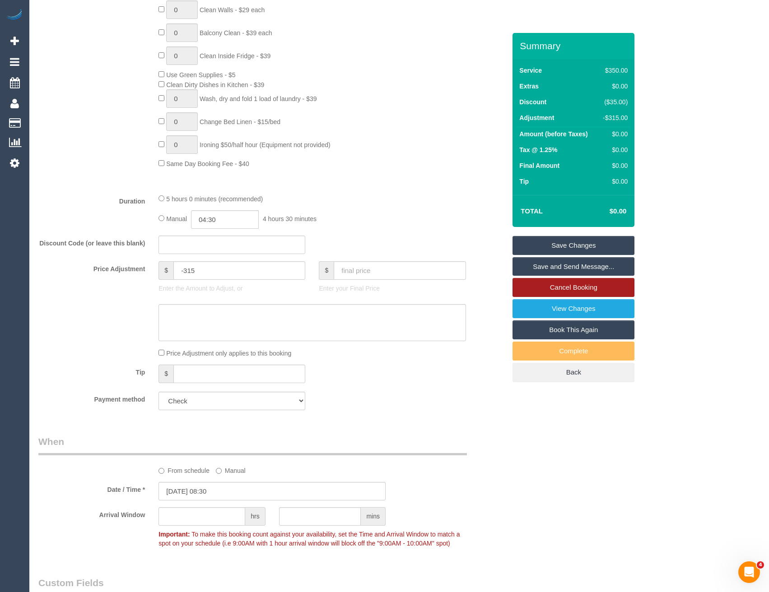
scroll to position [416, 0]
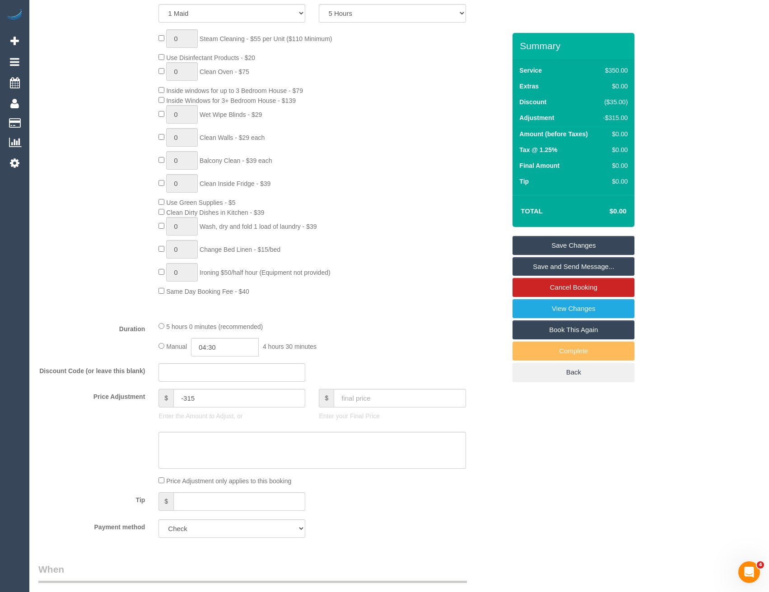
click at [587, 251] on link "Save Changes" at bounding box center [574, 245] width 122 height 19
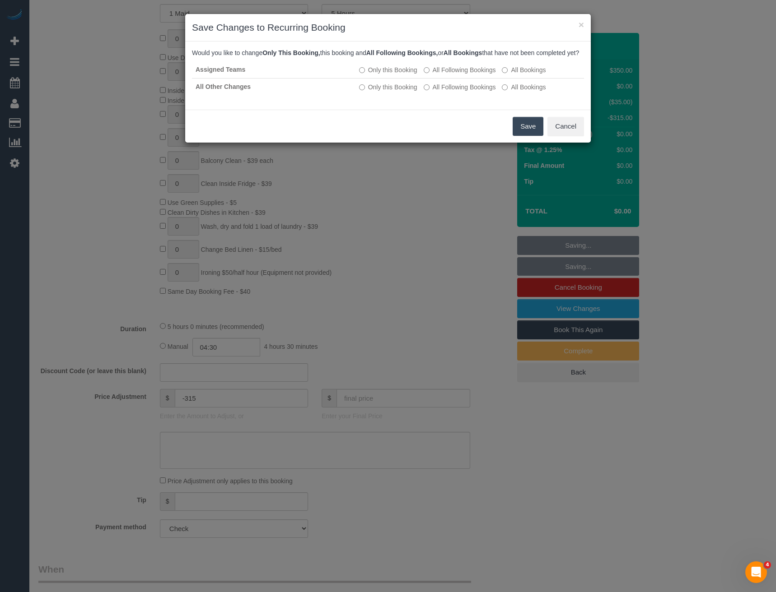
click at [527, 131] on button "Save" at bounding box center [528, 126] width 31 height 19
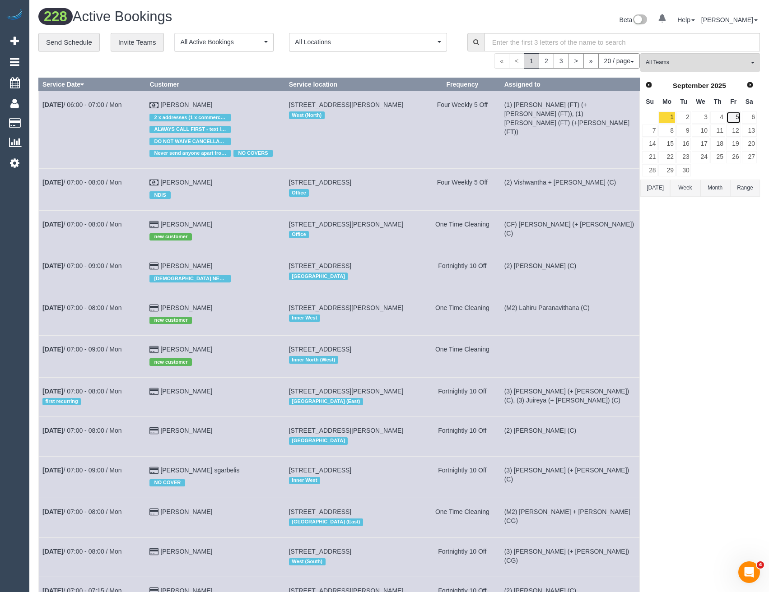
click at [731, 116] on link "5" at bounding box center [733, 118] width 15 height 12
click at [736, 130] on link "12" at bounding box center [733, 131] width 15 height 12
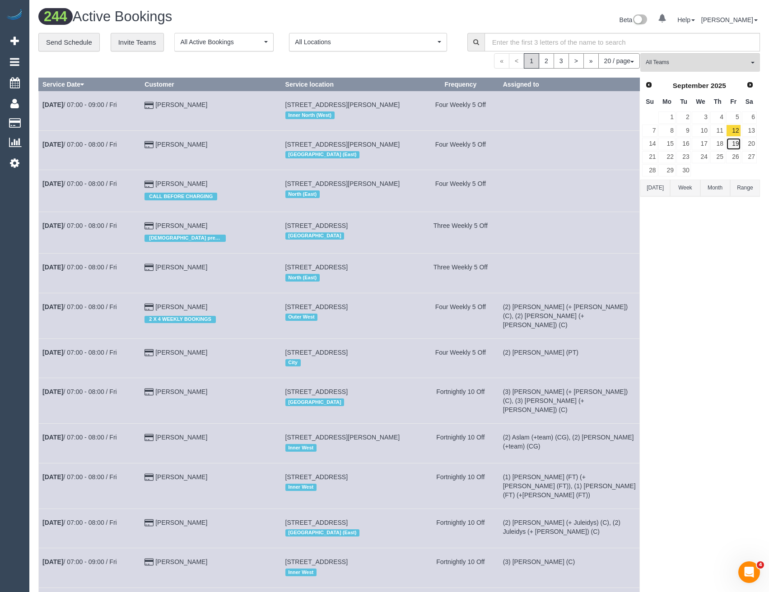
click at [736, 144] on link "19" at bounding box center [733, 144] width 15 height 12
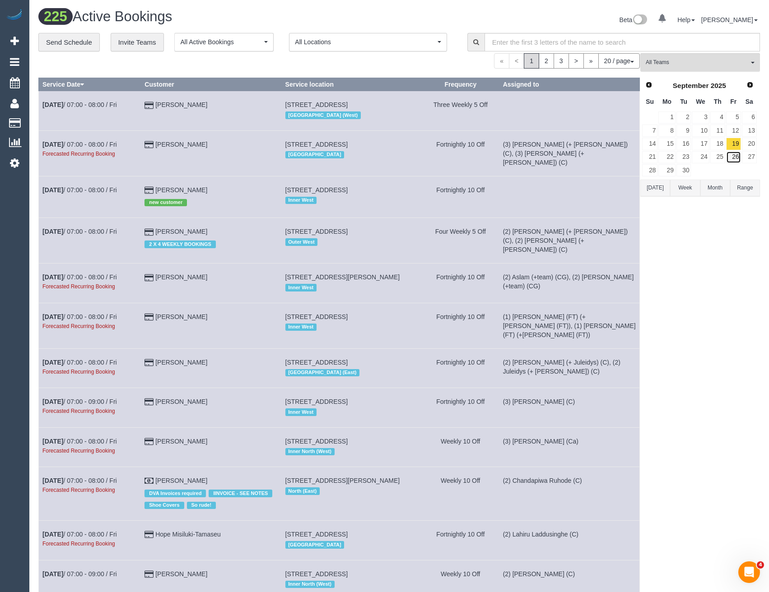
click at [735, 155] on link "26" at bounding box center [733, 157] width 15 height 12
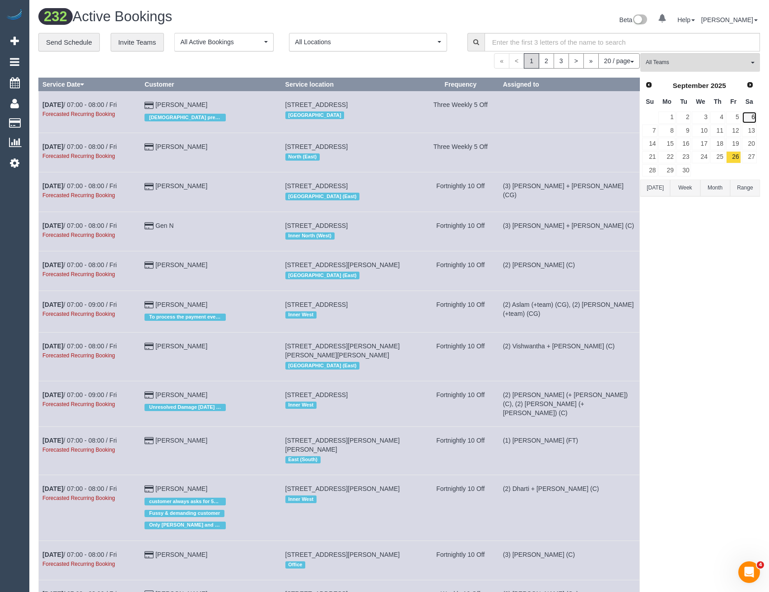
click at [752, 119] on link "6" at bounding box center [749, 118] width 15 height 12
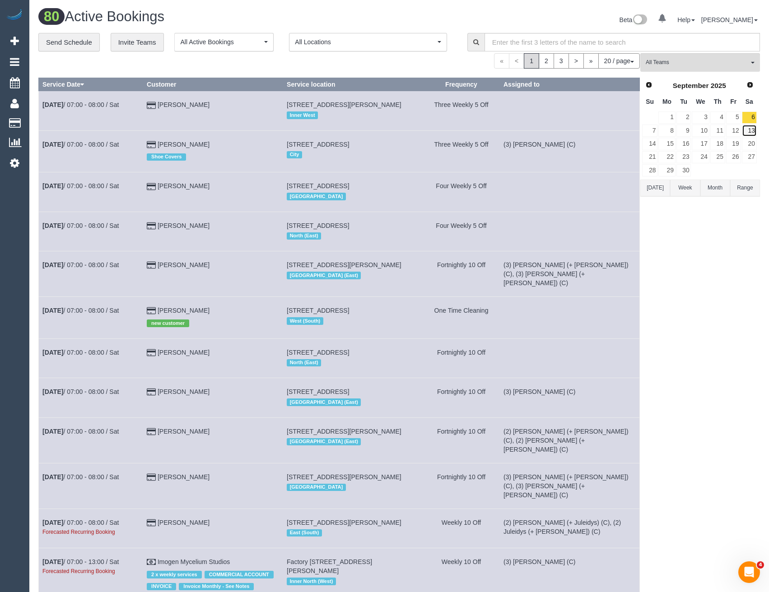
click at [752, 129] on link "13" at bounding box center [749, 131] width 15 height 12
click at [753, 146] on link "20" at bounding box center [749, 144] width 15 height 12
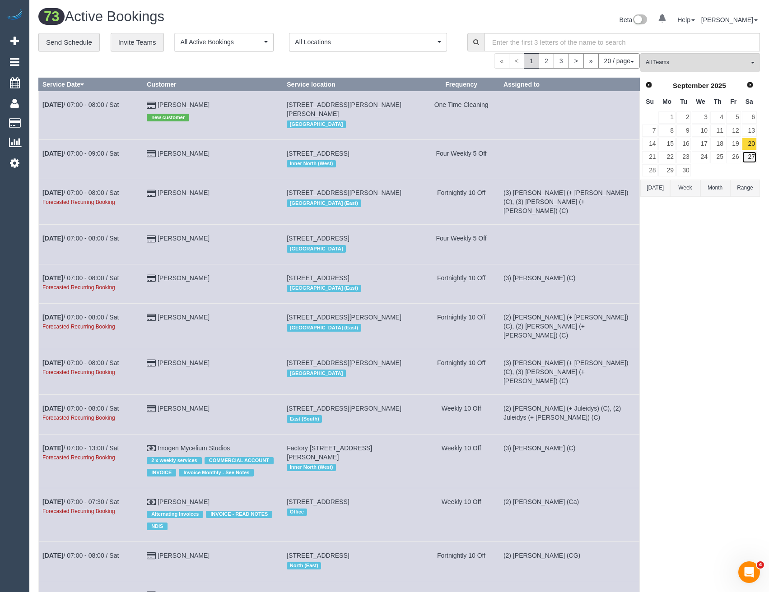
click at [752, 159] on link "27" at bounding box center [749, 157] width 15 height 12
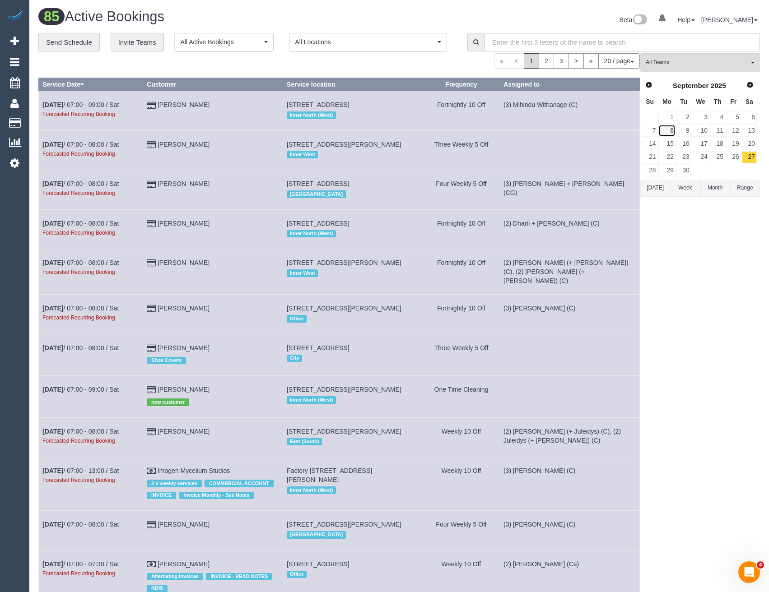
click at [669, 134] on link "8" at bounding box center [666, 131] width 17 height 12
click at [693, 131] on link "10" at bounding box center [700, 131] width 17 height 12
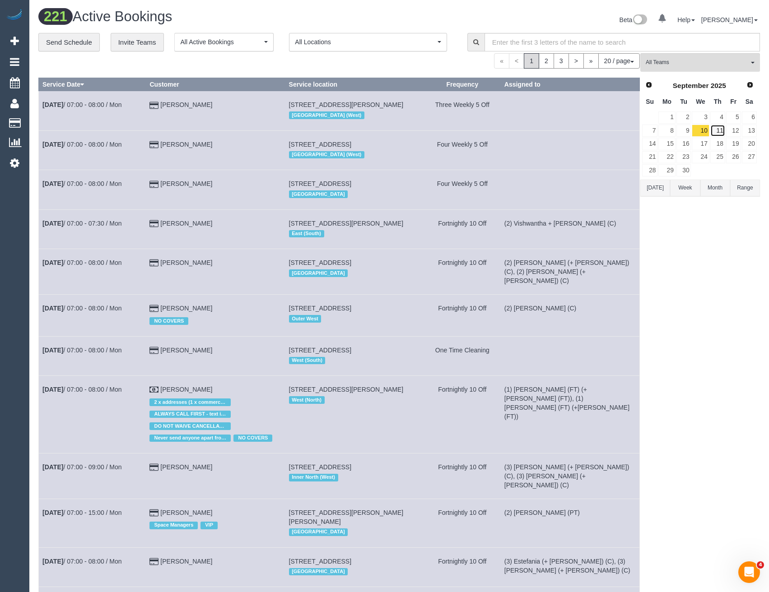
click at [718, 133] on link "11" at bounding box center [717, 131] width 15 height 12
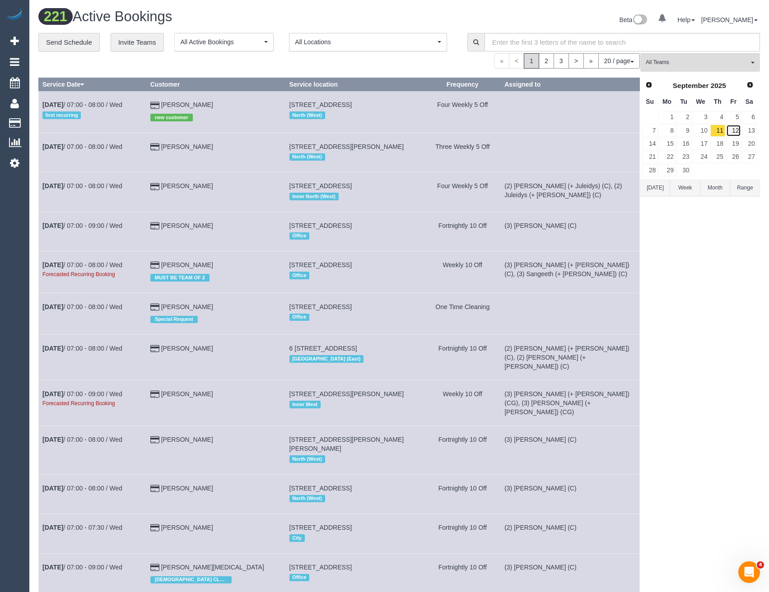
click at [730, 134] on link "12" at bounding box center [733, 131] width 15 height 12
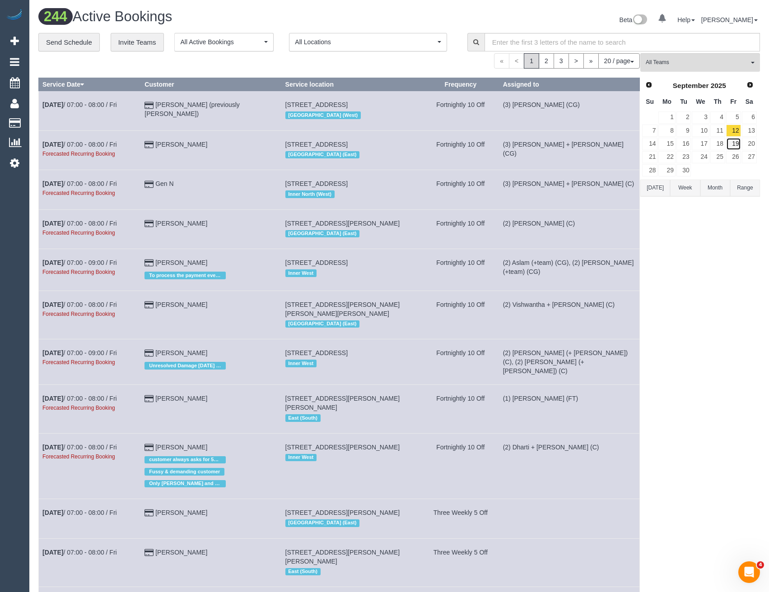
click at [732, 141] on link "19" at bounding box center [733, 144] width 15 height 12
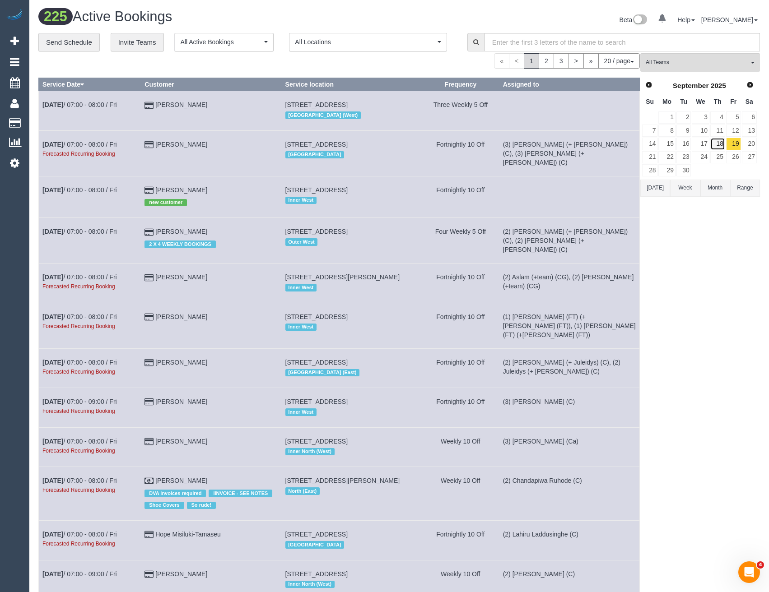
click at [718, 142] on link "18" at bounding box center [717, 144] width 15 height 12
click at [699, 142] on link "17" at bounding box center [700, 144] width 17 height 12
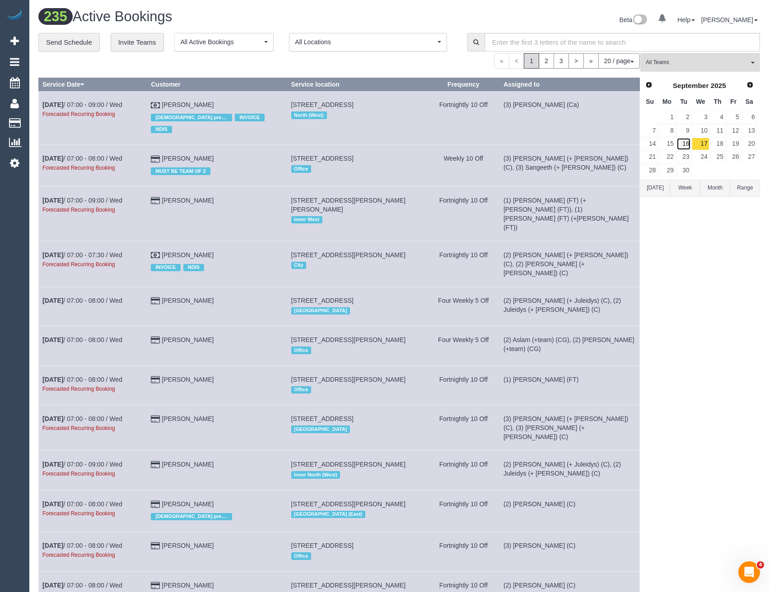
click at [682, 144] on link "16" at bounding box center [683, 144] width 15 height 12
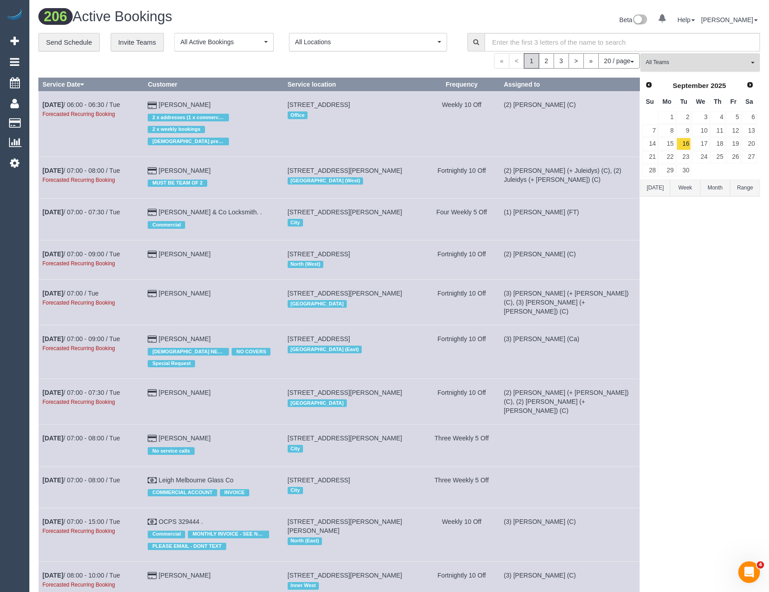
click at [669, 65] on span "All Teams" at bounding box center [697, 63] width 103 height 8
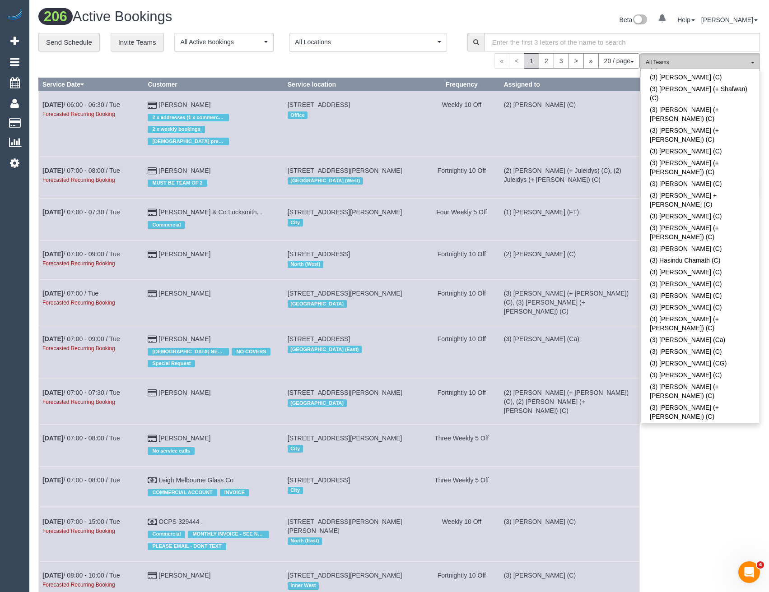
scroll to position [1580, 0]
click at [689, 450] on div "(3) Navniti Navniti (C) All Teams Remove Team Filters (0) Account - Tech (0) Of…" at bounding box center [700, 537] width 120 height 968
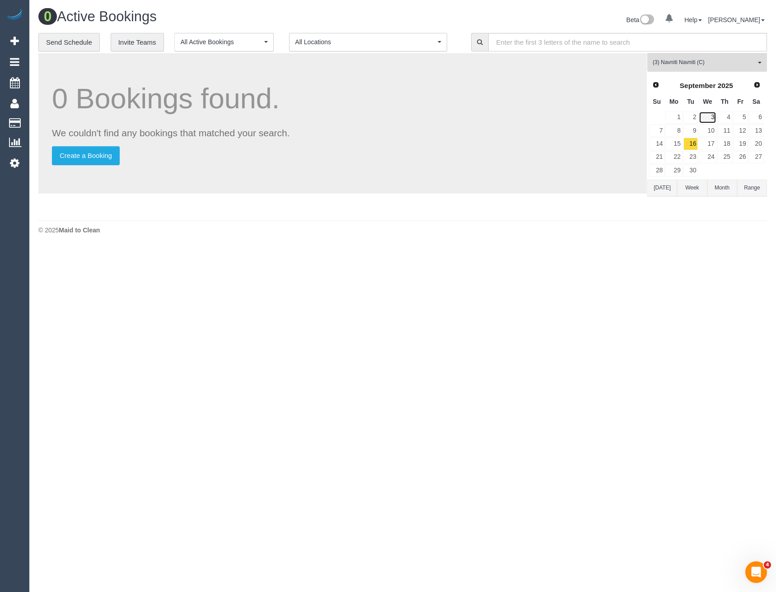
click at [714, 113] on link "3" at bounding box center [707, 118] width 17 height 12
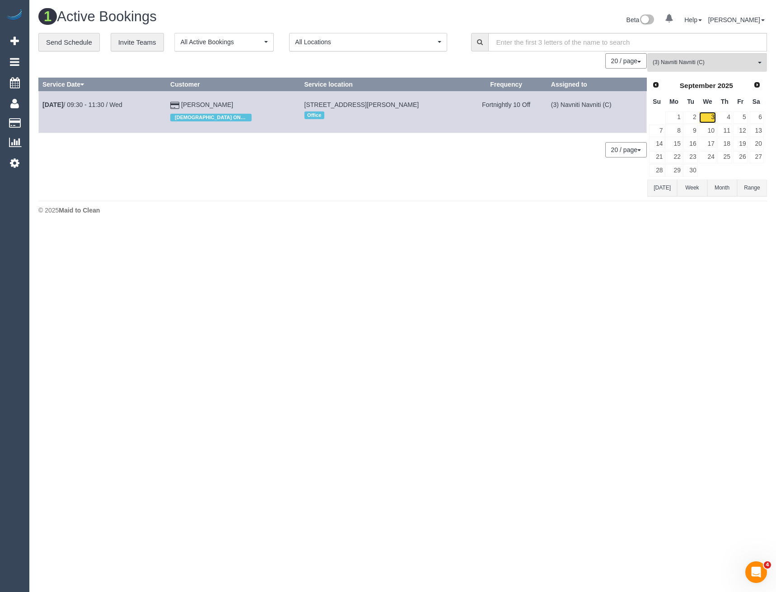
click at [699, 115] on link "3" at bounding box center [707, 118] width 17 height 12
click at [692, 117] on link "2" at bounding box center [690, 118] width 15 height 12
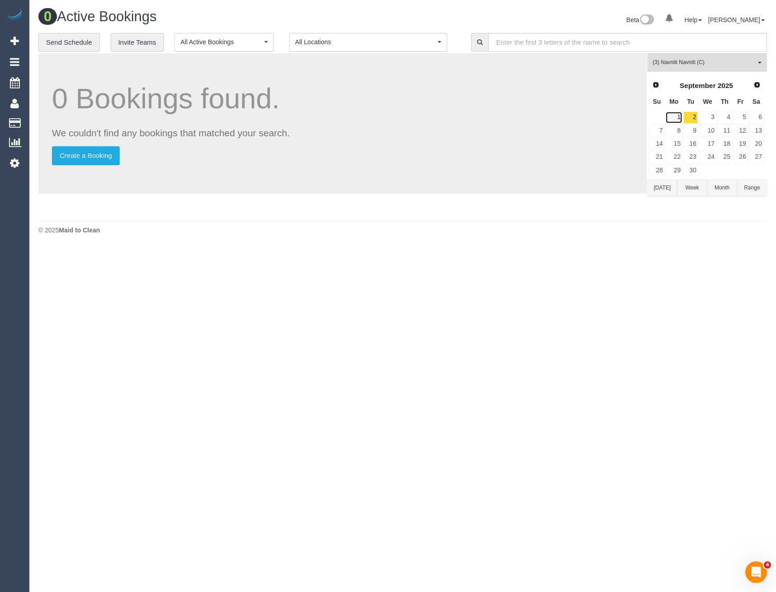
click at [679, 116] on link "1" at bounding box center [673, 118] width 17 height 12
click at [729, 116] on link "4" at bounding box center [724, 118] width 15 height 12
click at [743, 118] on link "5" at bounding box center [740, 118] width 15 height 12
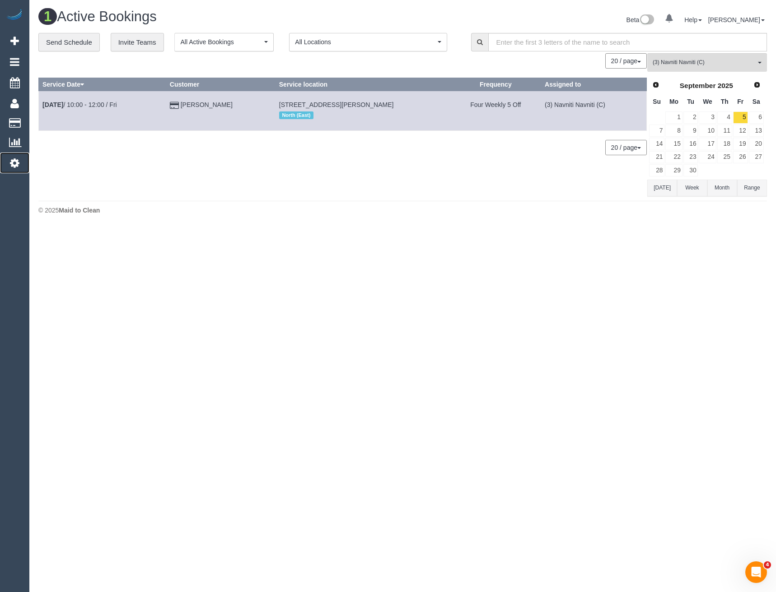
click at [13, 163] on icon at bounding box center [14, 163] width 9 height 11
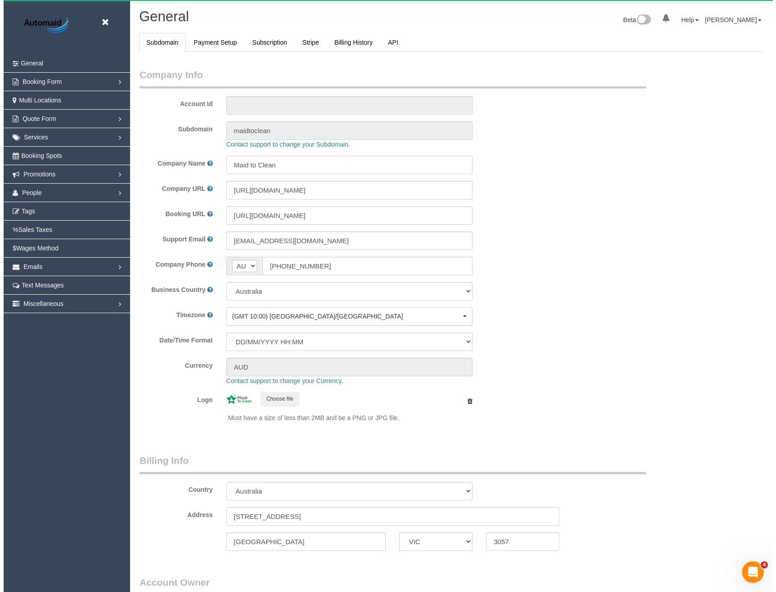
scroll to position [2064, 769]
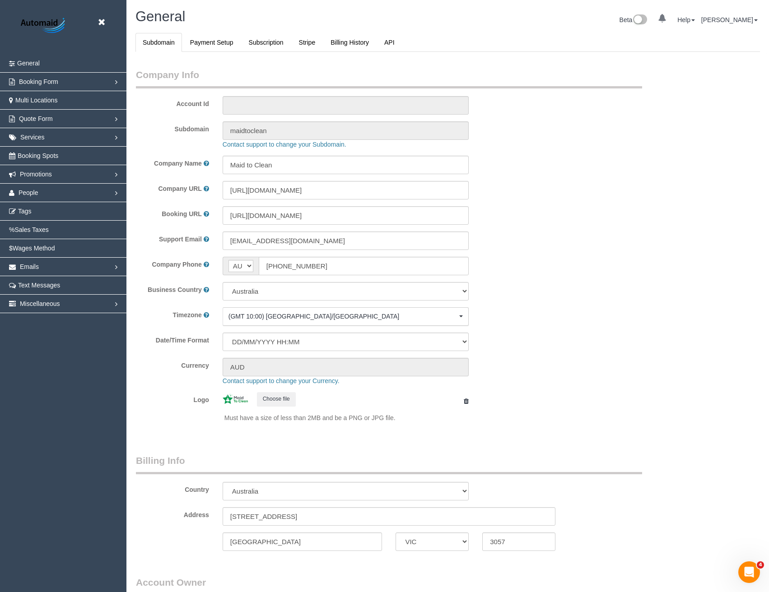
select select "1"
click at [47, 196] on link "People" at bounding box center [63, 193] width 126 height 18
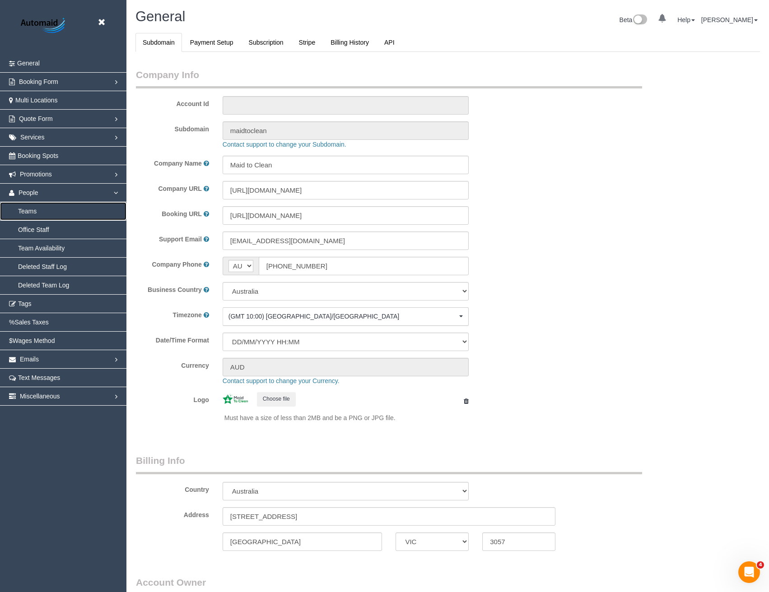
click at [40, 215] on link "Teams" at bounding box center [63, 211] width 126 height 18
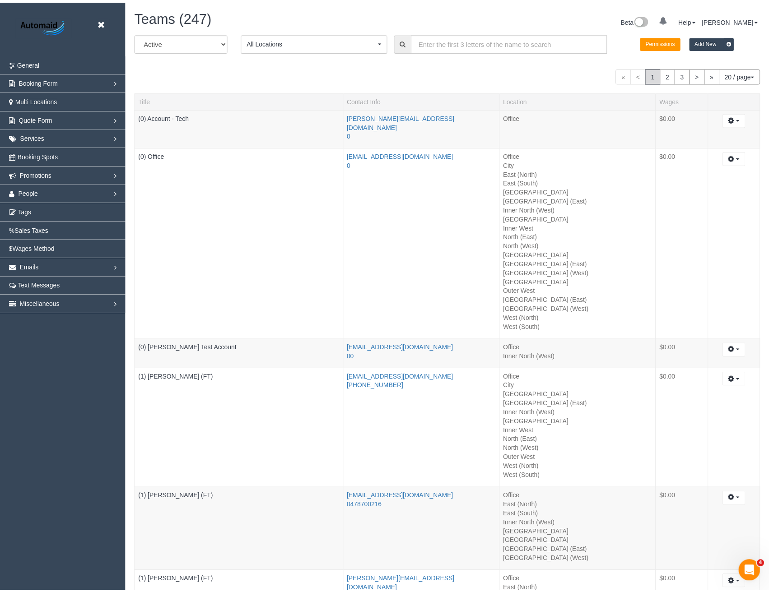
scroll to position [2065, 769]
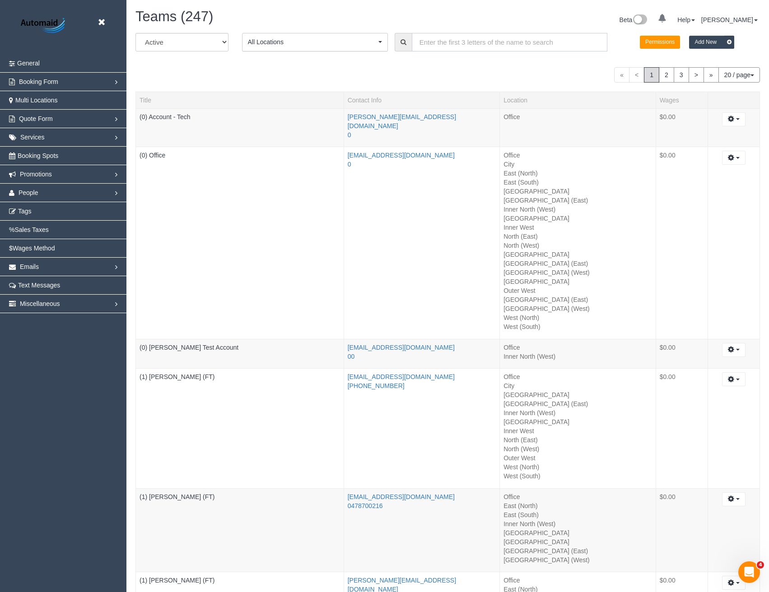
click at [459, 39] on input "text" at bounding box center [510, 42] width 196 height 19
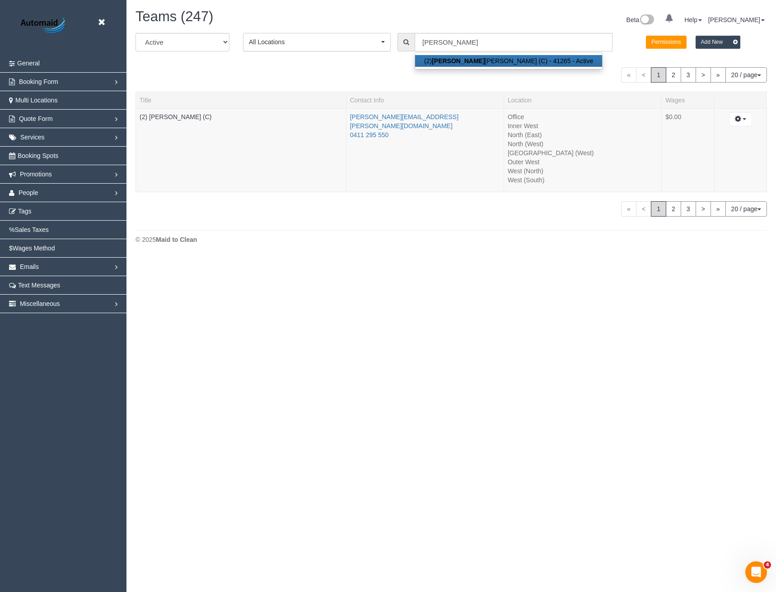
click at [463, 60] on link "(2) [PERSON_NAME] (C) - 41265 - Active" at bounding box center [508, 61] width 187 height 12
type input "(2) [PERSON_NAME] (C)"
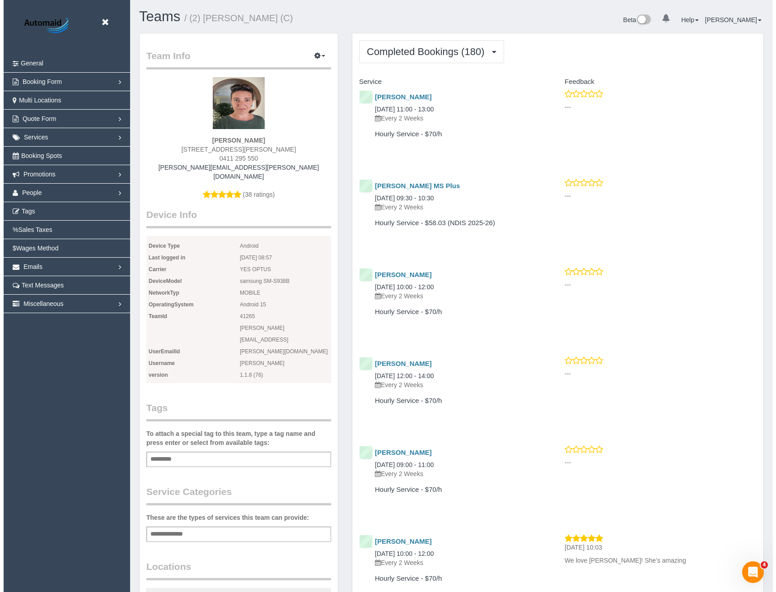
scroll to position [2362, 769]
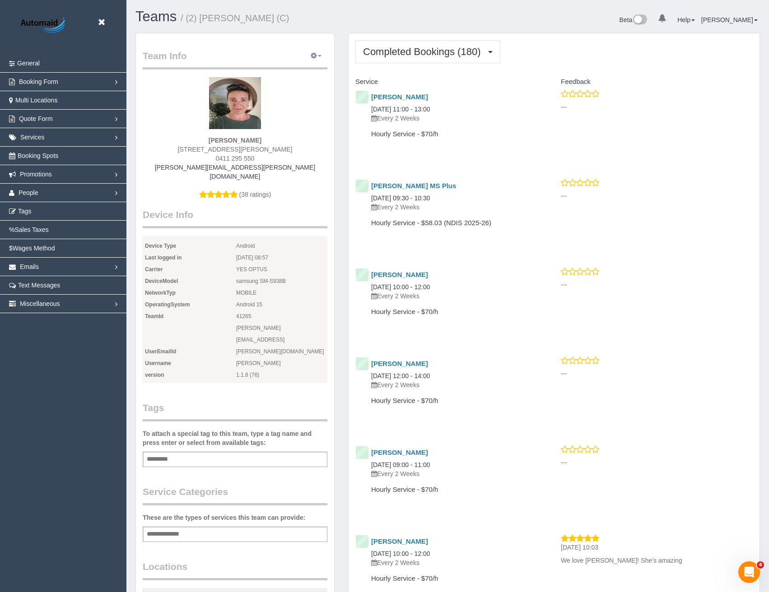
click at [318, 54] on button "button" at bounding box center [316, 56] width 23 height 14
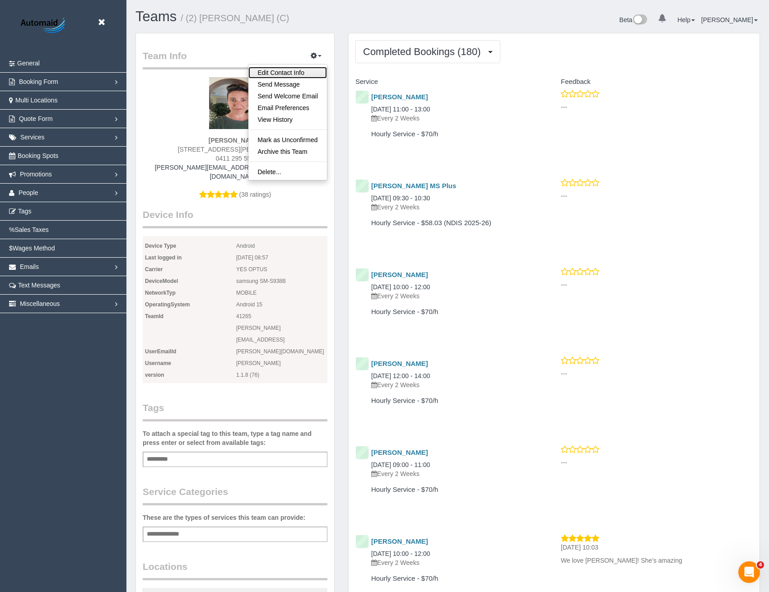
click at [284, 73] on link "Edit Contact Info" at bounding box center [287, 73] width 79 height 12
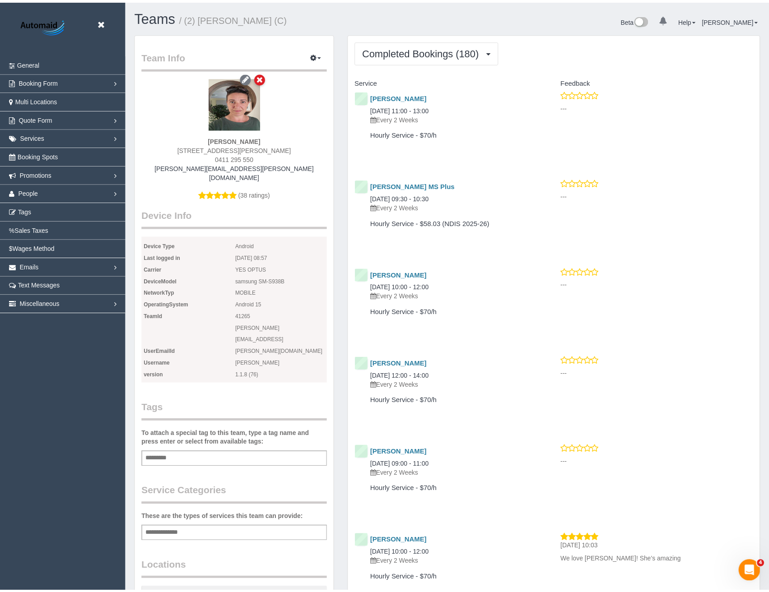
scroll to position [2362, 776]
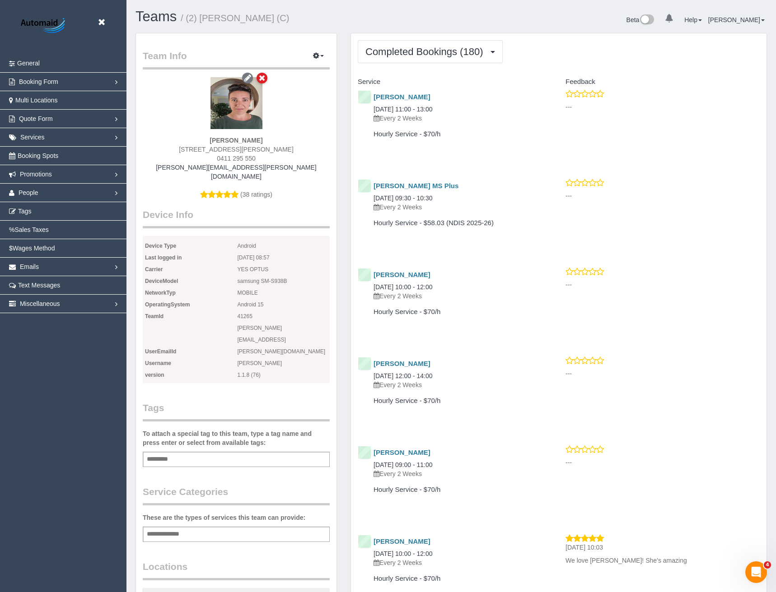
select select "VIC"
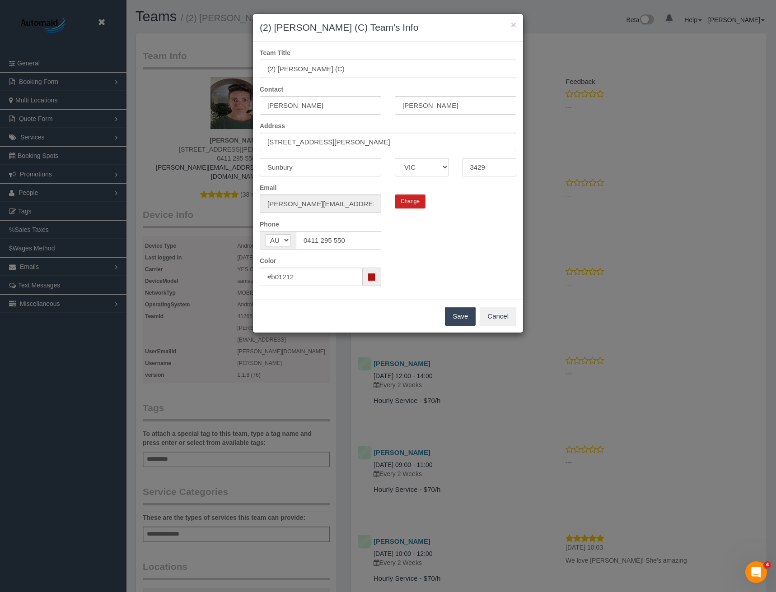
click at [272, 68] on input "(2) [PERSON_NAME] (C)" at bounding box center [388, 69] width 256 height 19
type input "(3) [PERSON_NAME] (C)"
click at [462, 316] on button "Save" at bounding box center [460, 316] width 31 height 19
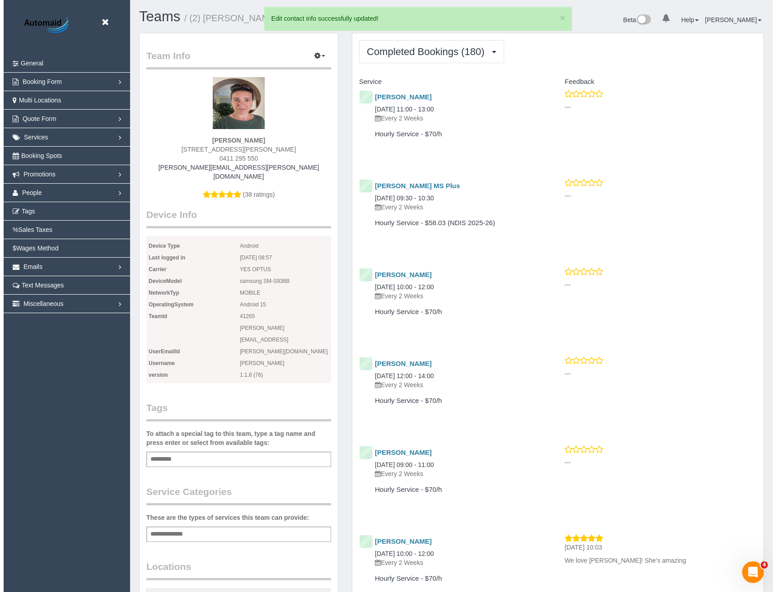
scroll to position [42794, 44386]
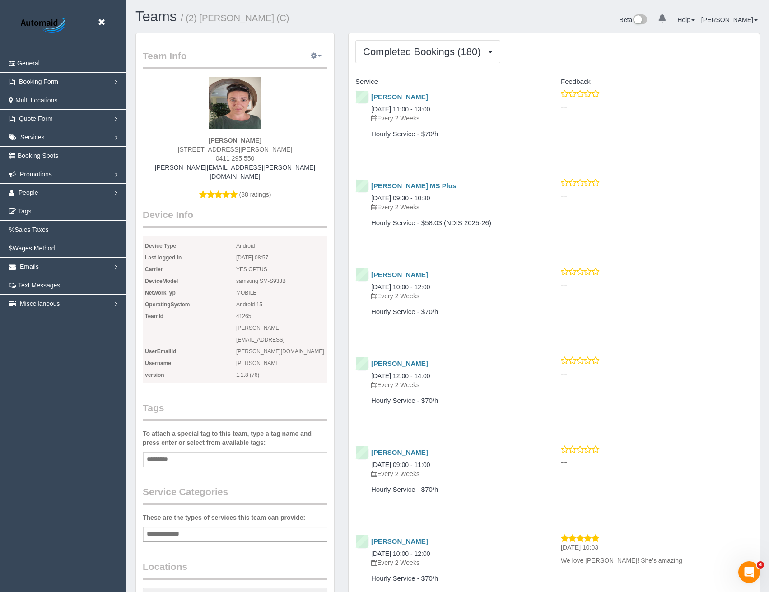
click at [318, 56] on span "button" at bounding box center [320, 56] width 4 height 2
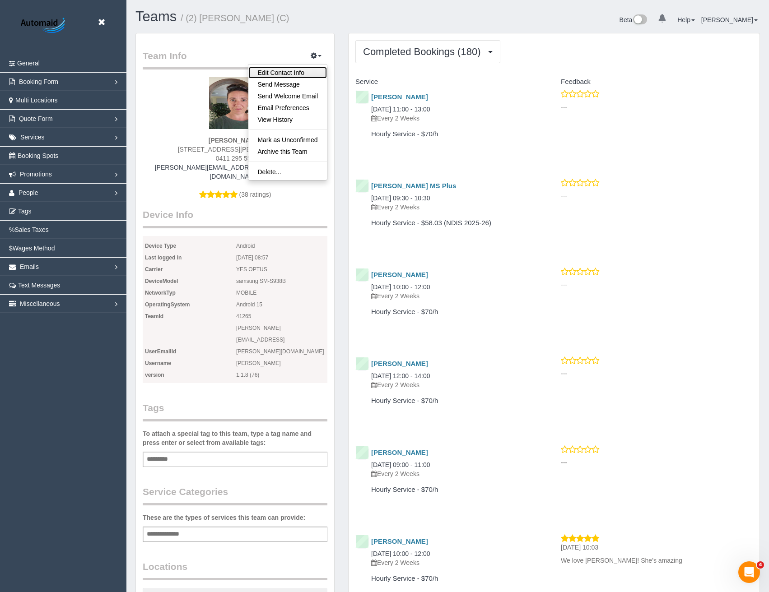
click at [285, 73] on link "Edit Contact Info" at bounding box center [287, 73] width 79 height 12
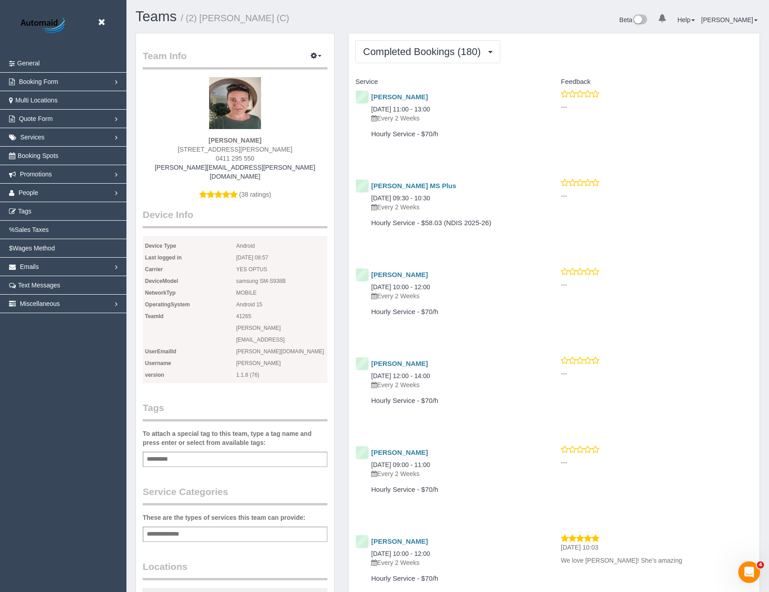
select select "VIC"
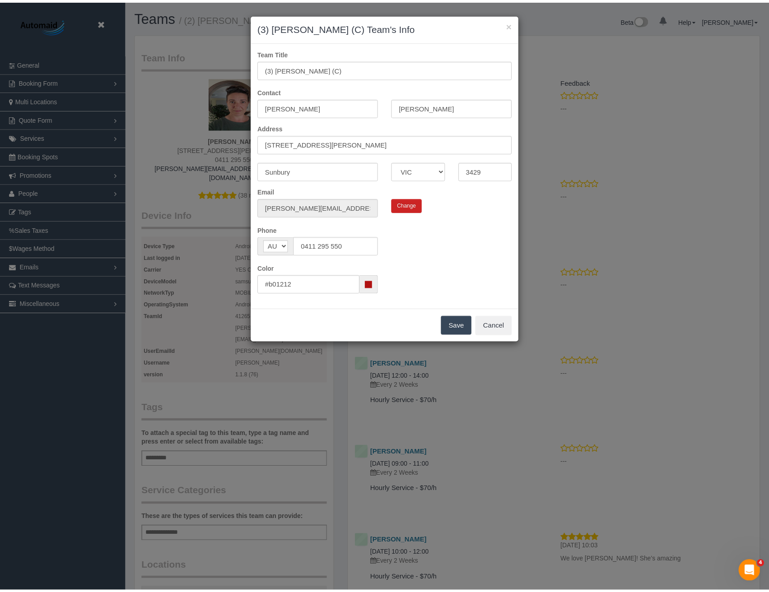
scroll to position [2362, 776]
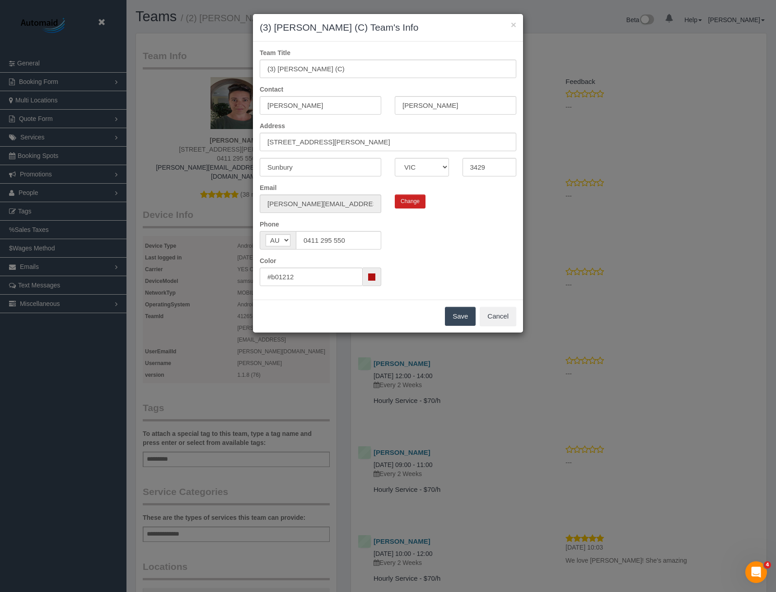
click at [459, 317] on button "Save" at bounding box center [460, 316] width 31 height 19
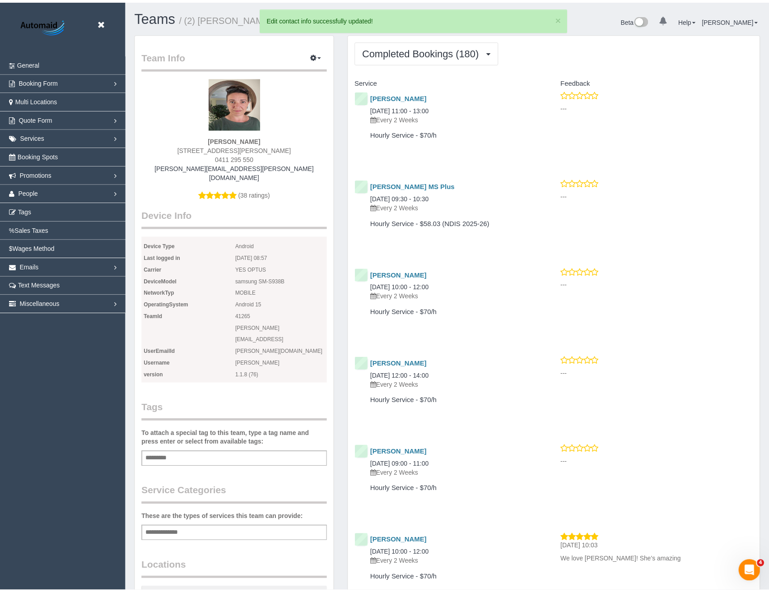
scroll to position [42794, 44386]
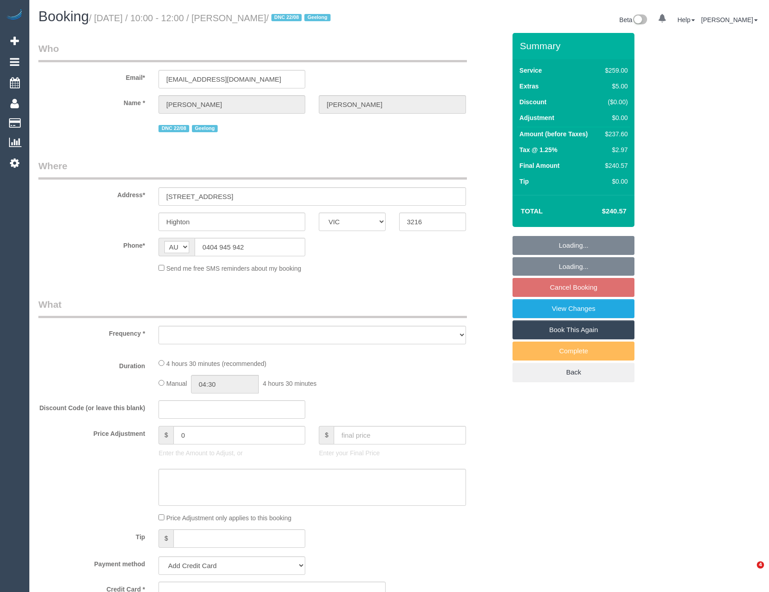
select select "VIC"
select select "string:stripe-pm_1Rwc0q2GScqysDRVBMhEZk2T"
select select "spot4"
select select "number:27"
select select "number:14"
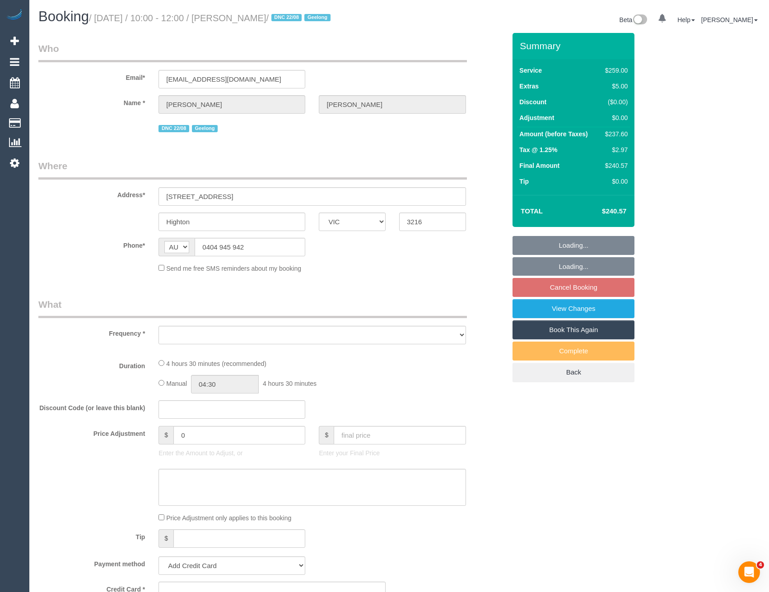
select select "number:19"
select select "number:24"
select select "number:33"
select select "number:12"
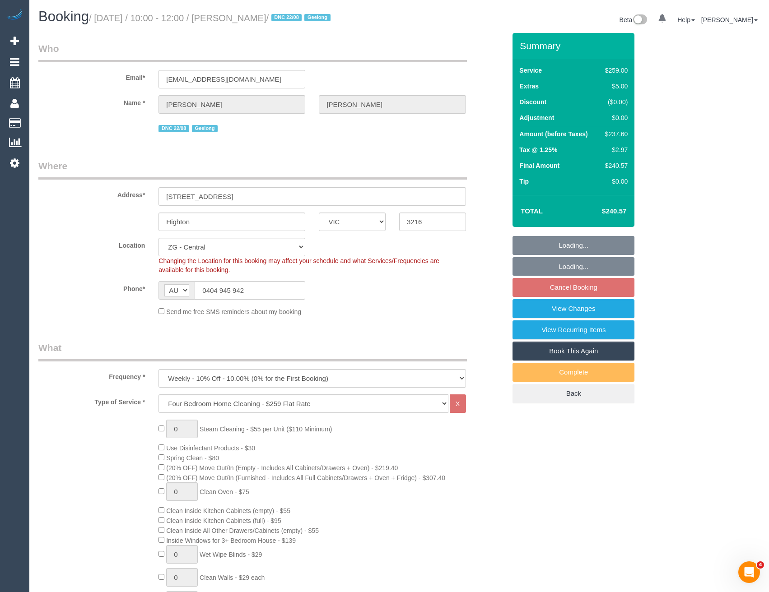
select select "object:886"
select select "spot40"
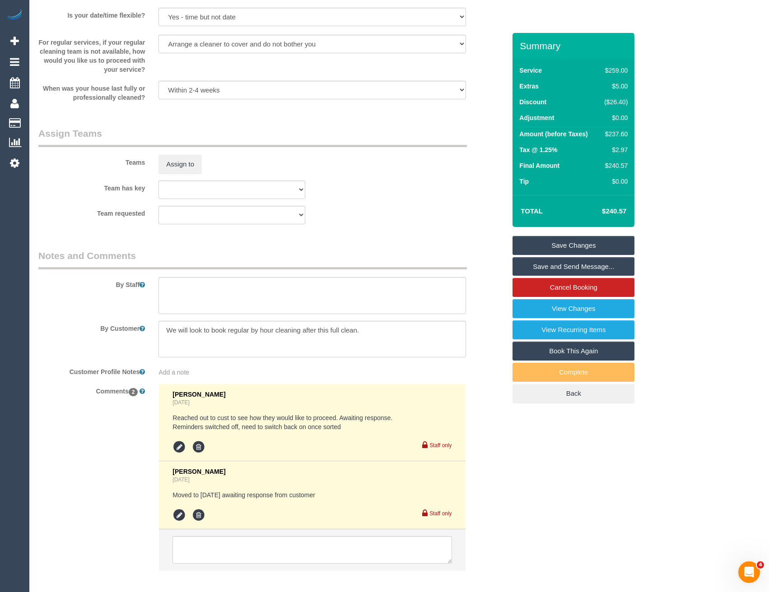
scroll to position [1299, 0]
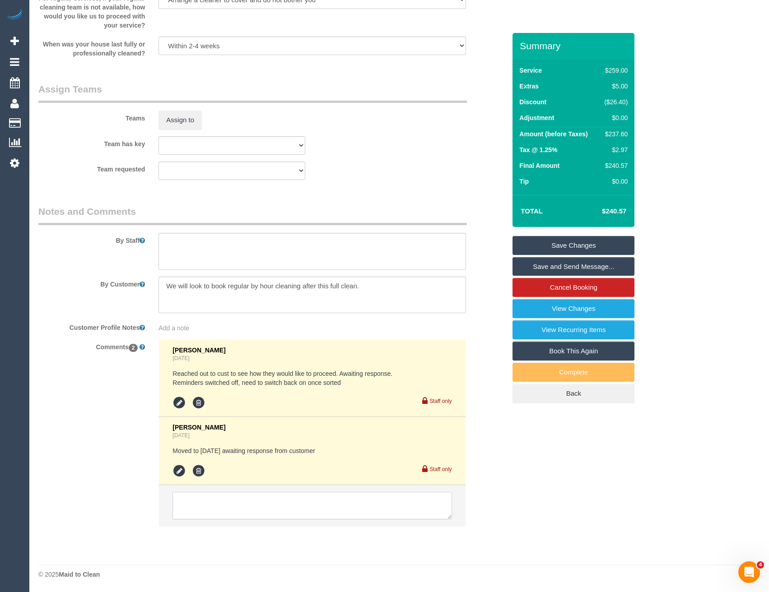
click at [248, 505] on textarea at bounding box center [311, 506] width 279 height 28
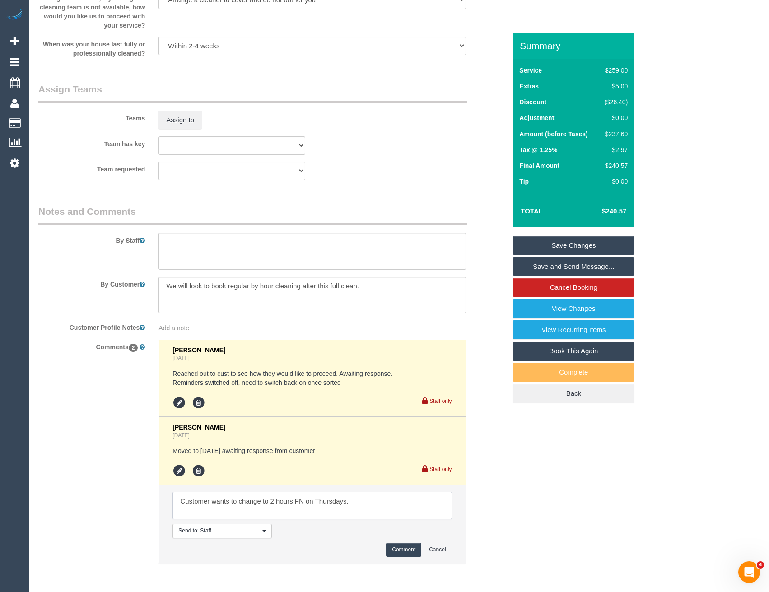
type textarea "Customer wants to change to 2 hours FN on Thursdays."
click at [407, 547] on button "Comment" at bounding box center [403, 550] width 35 height 14
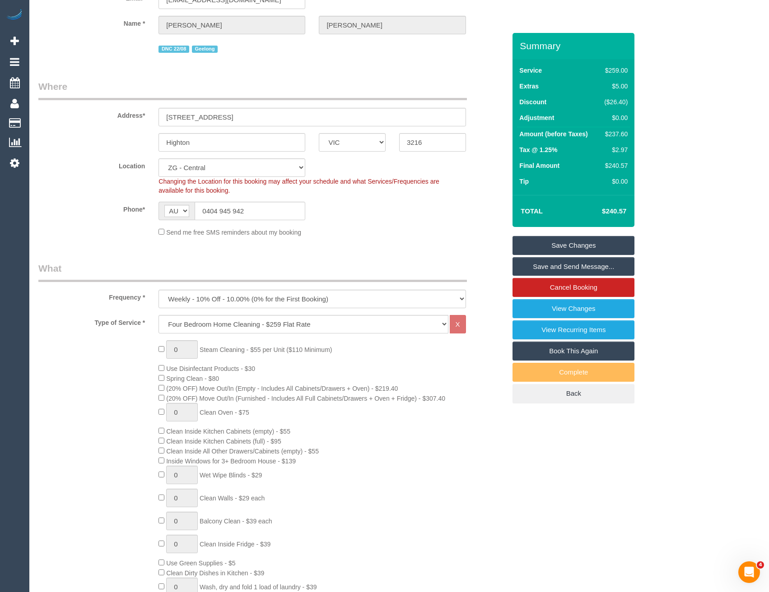
scroll to position [135, 0]
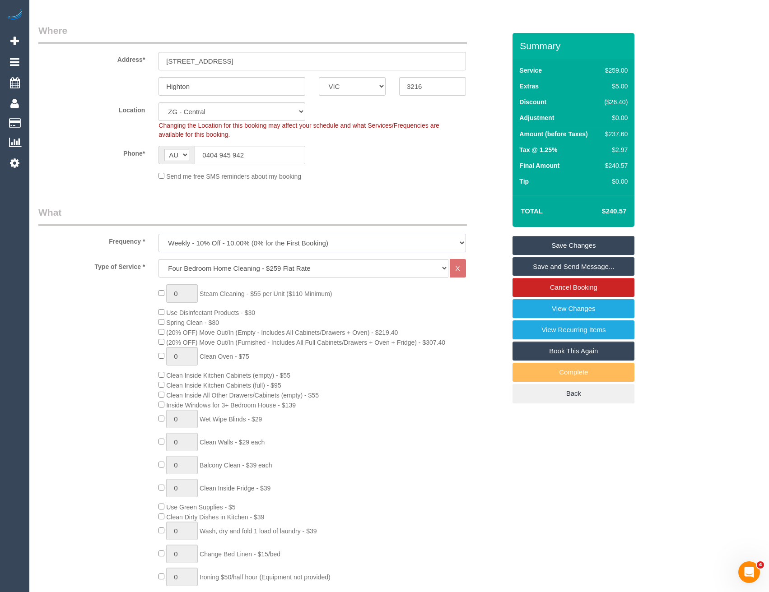
click at [215, 245] on select "One Time Cleaning Weekly - 10% Off - 10.00% (0% for the First Booking) Fortnigh…" at bounding box center [311, 243] width 307 height 19
select select "object:888"
click at [158, 234] on select "One Time Cleaning Weekly - 10% Off - 10.00% (0% for the First Booking) Fortnigh…" at bounding box center [311, 243] width 307 height 19
click at [206, 265] on select "Hourly Service - $70/h Hourly Service - $65/h Hourly Service - $60/h Hourly Ser…" at bounding box center [302, 268] width 289 height 19
select select "209"
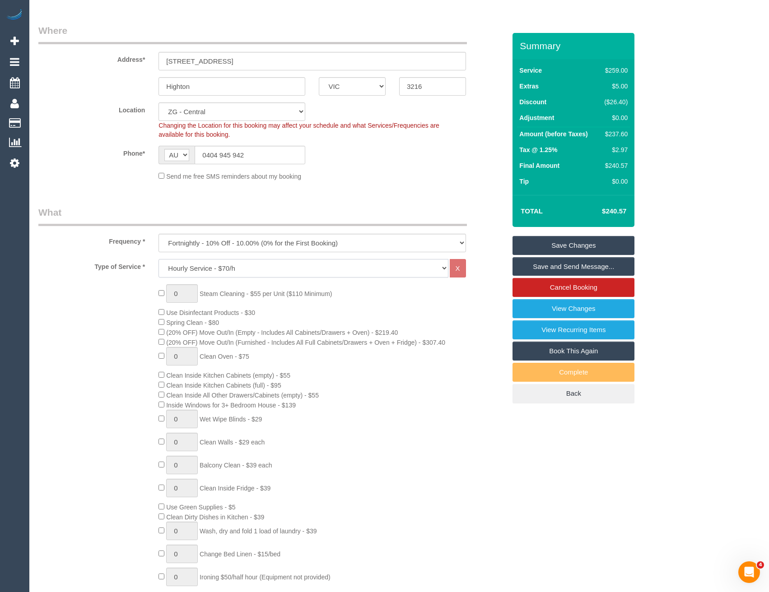
click at [158, 259] on select "Hourly Service - $70/h Hourly Service - $65/h Hourly Service - $60/h Hourly Ser…" at bounding box center [302, 268] width 289 height 19
select select "1"
select select "120"
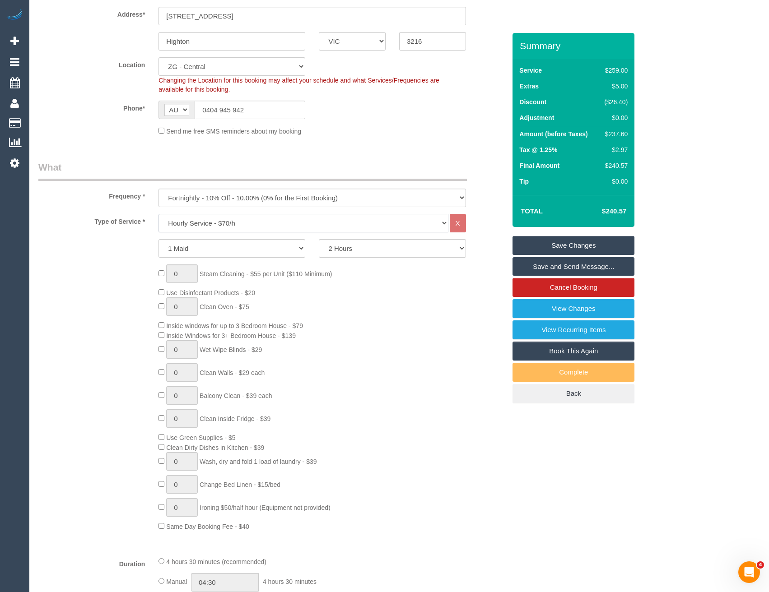
scroll to position [226, 0]
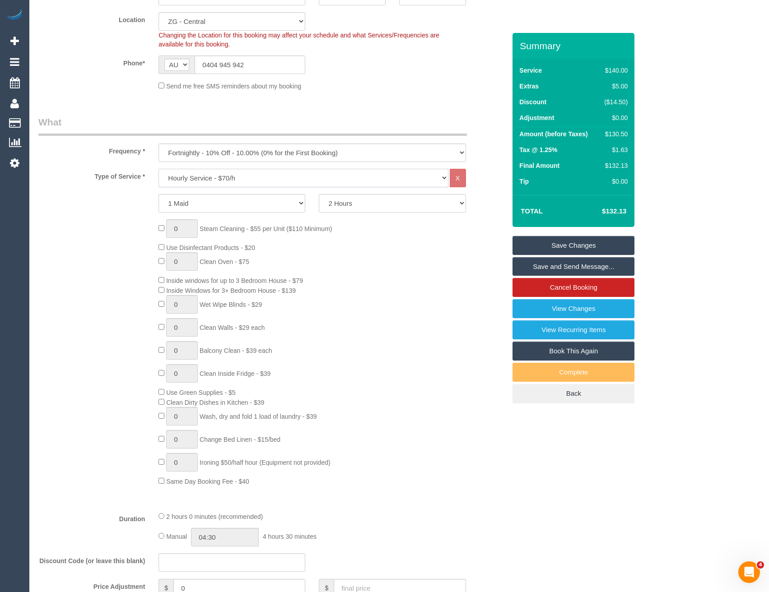
select select "spot76"
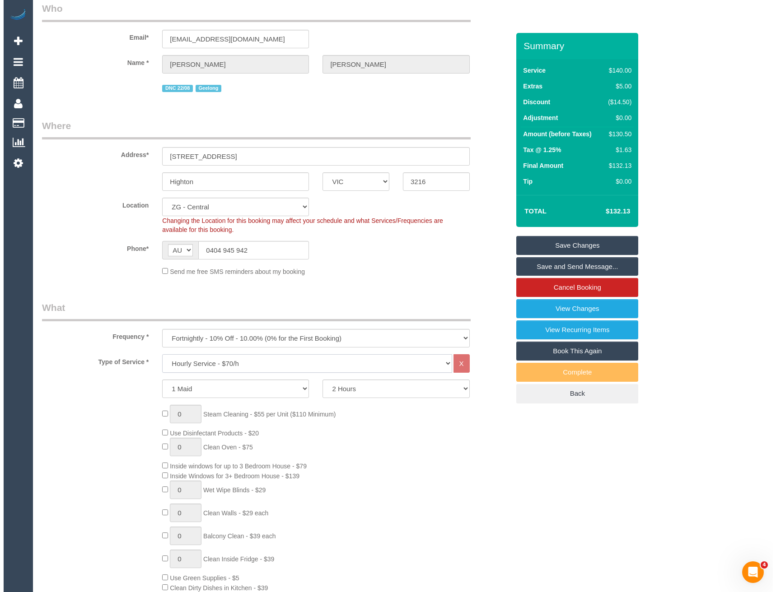
scroll to position [0, 0]
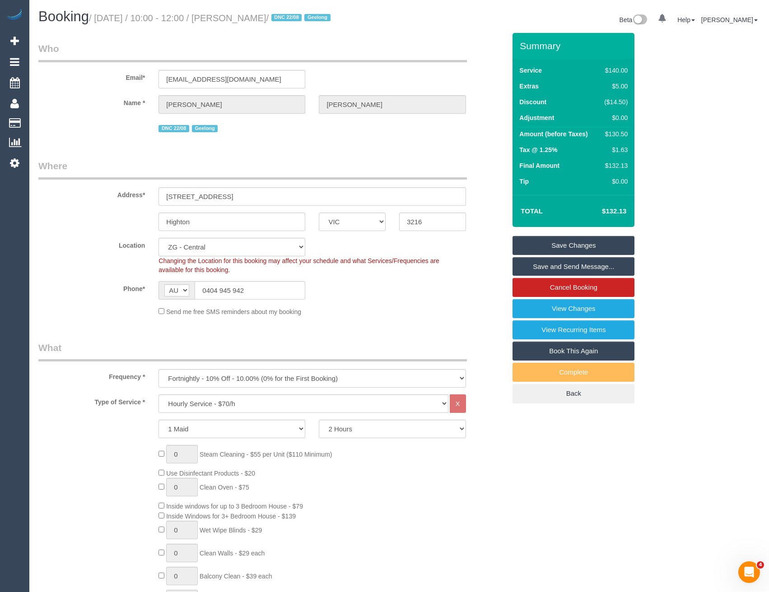
click at [549, 249] on link "Save Changes" at bounding box center [574, 245] width 122 height 19
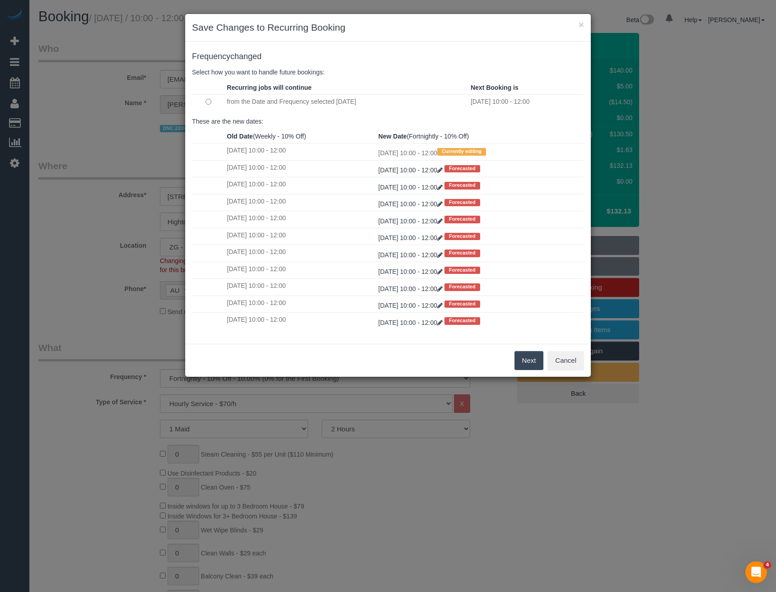
click at [526, 364] on button "Next" at bounding box center [528, 360] width 29 height 19
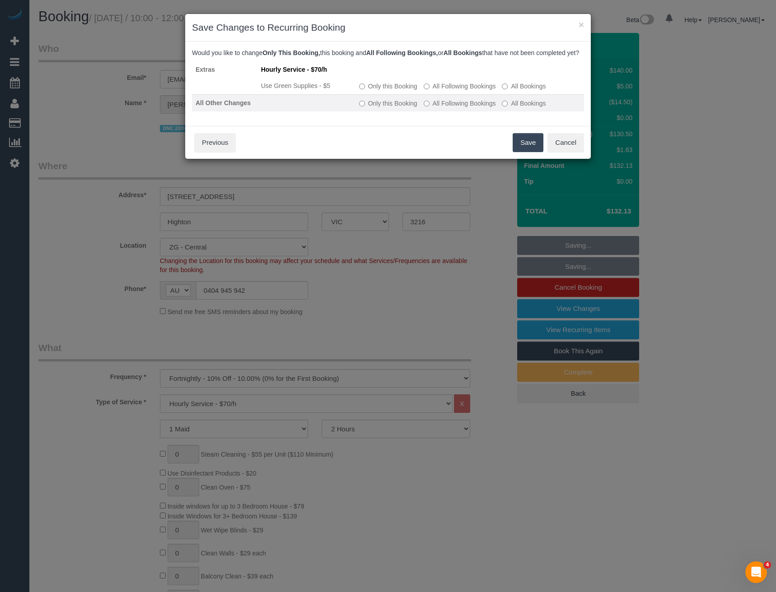
click at [470, 108] on label "All Following Bookings" at bounding box center [460, 103] width 72 height 9
click at [520, 147] on button "Save" at bounding box center [528, 142] width 31 height 19
